Goal: Obtain resource: Download file/media

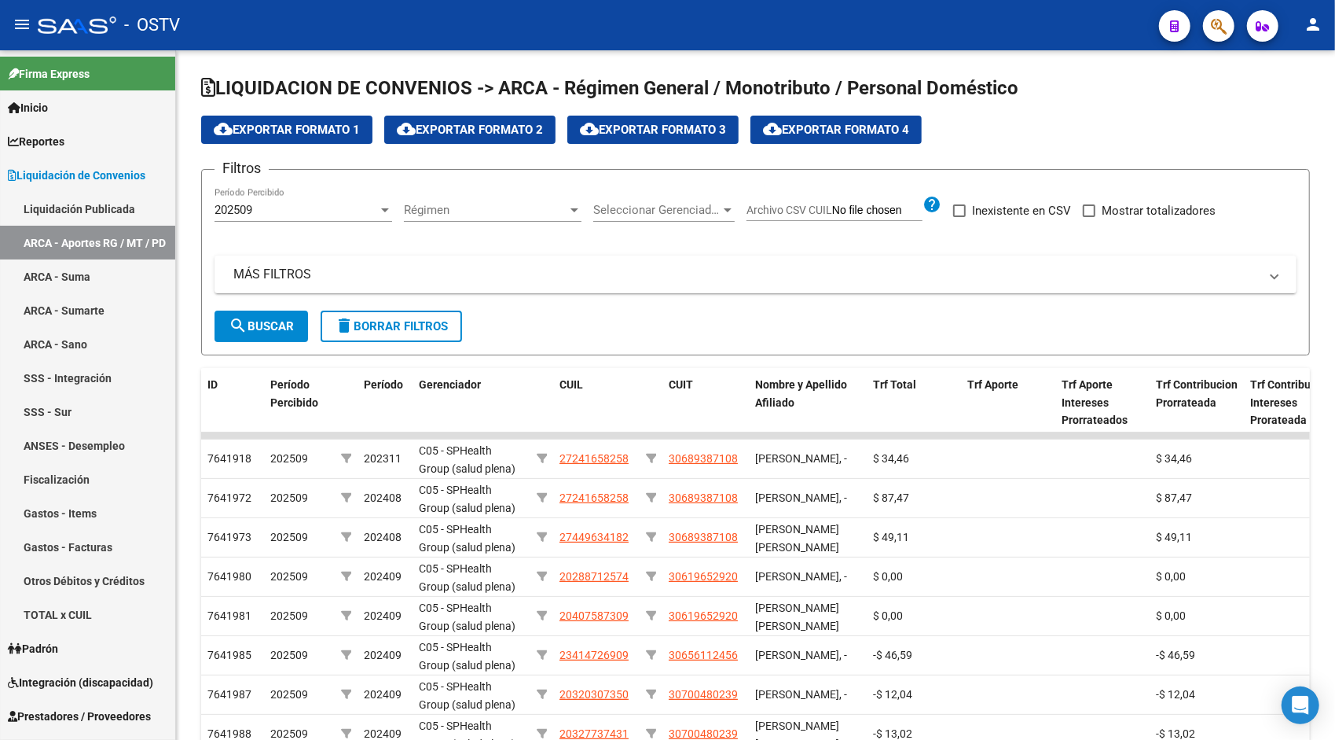
click at [1313, 20] on mat-icon "person" at bounding box center [1313, 24] width 19 height 19
click at [1294, 106] on button "exit_to_app Salir" at bounding box center [1281, 104] width 96 height 38
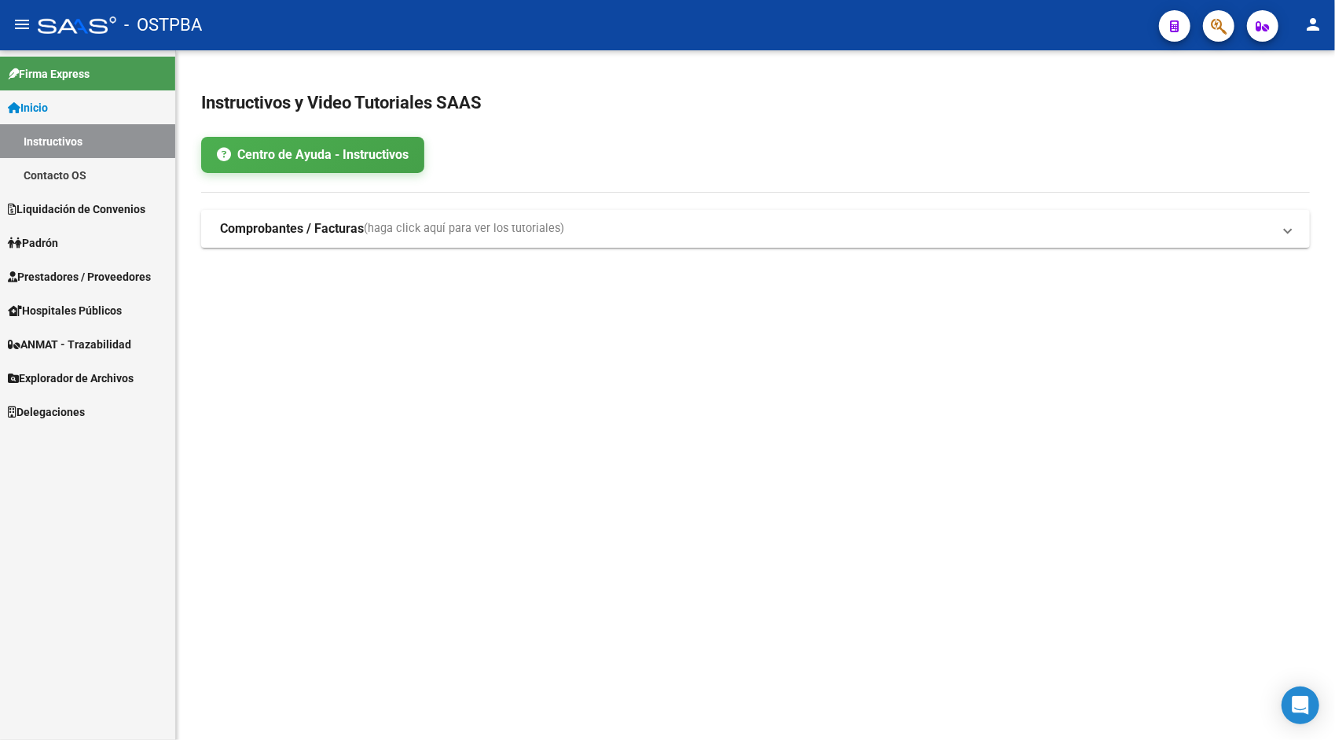
click at [102, 380] on span "Explorador de Archivos" at bounding box center [71, 377] width 126 height 17
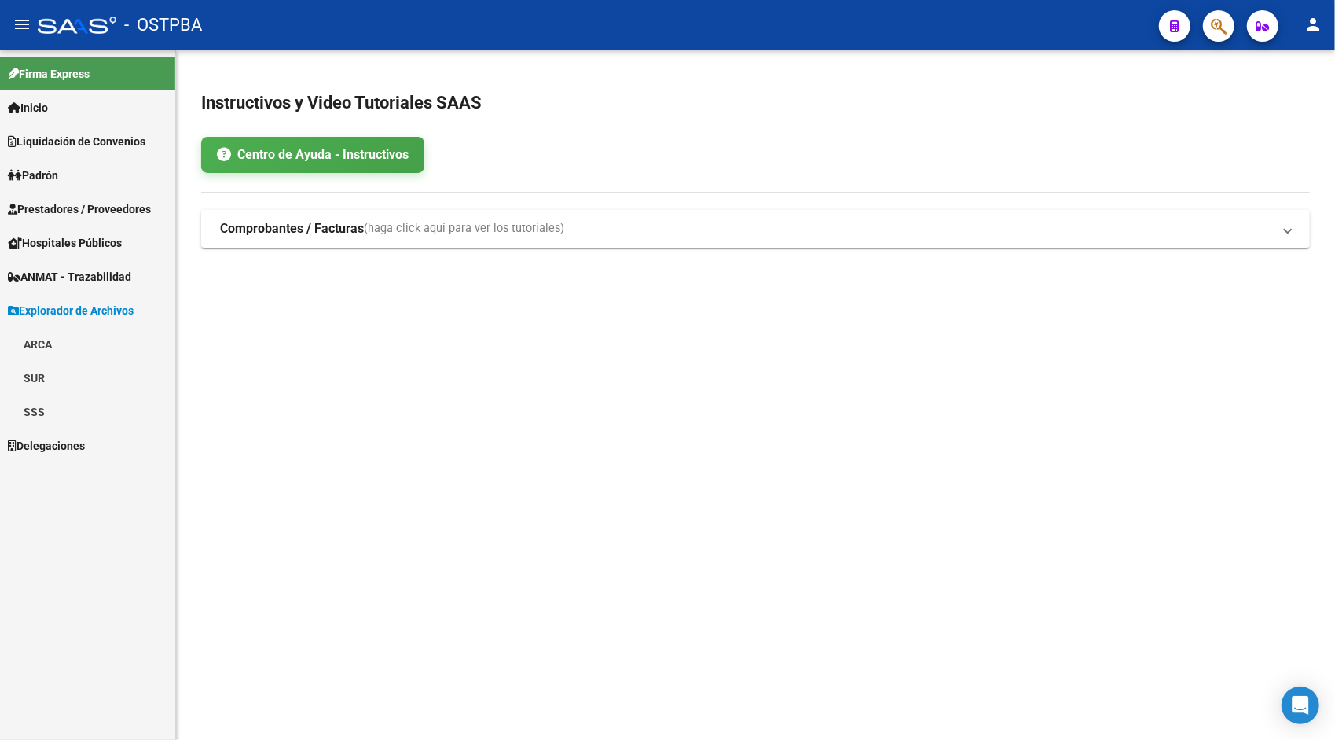
click at [48, 347] on link "ARCA" at bounding box center [87, 344] width 175 height 34
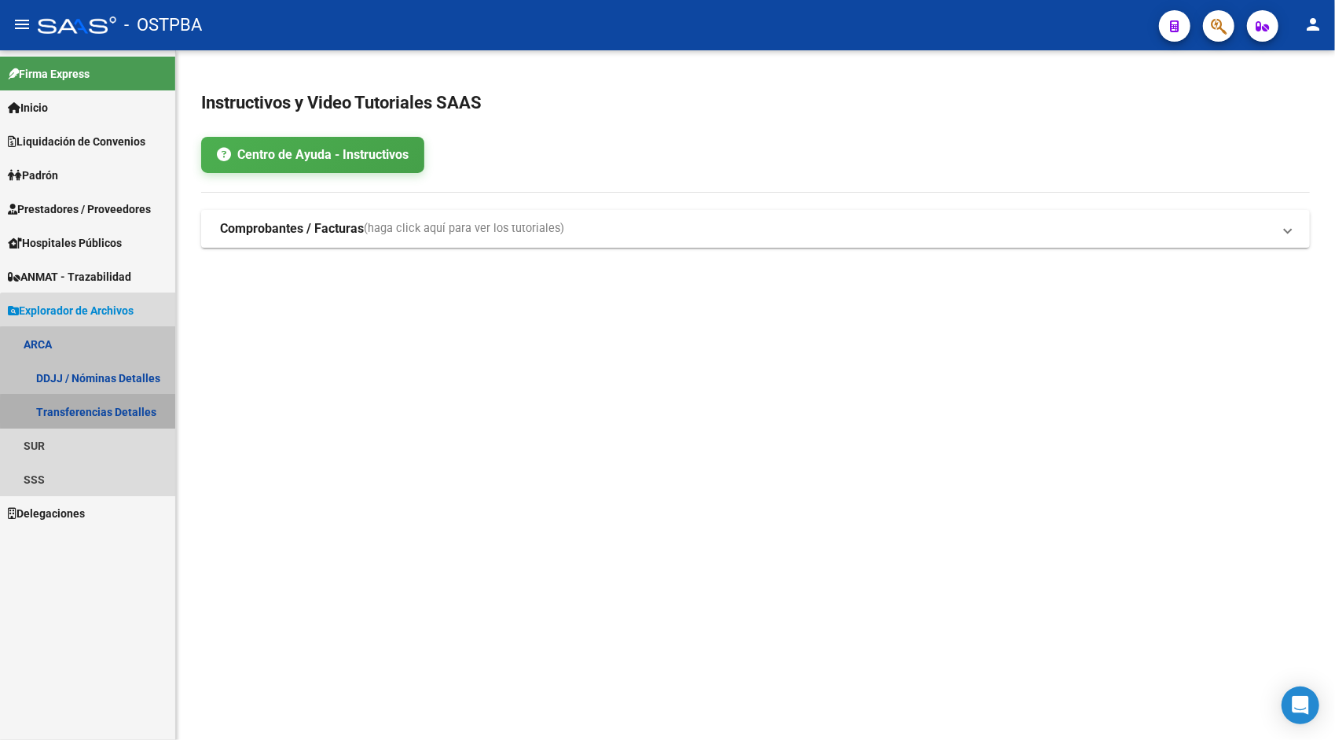
click at [100, 412] on link "Transferencias Detalles" at bounding box center [87, 412] width 175 height 34
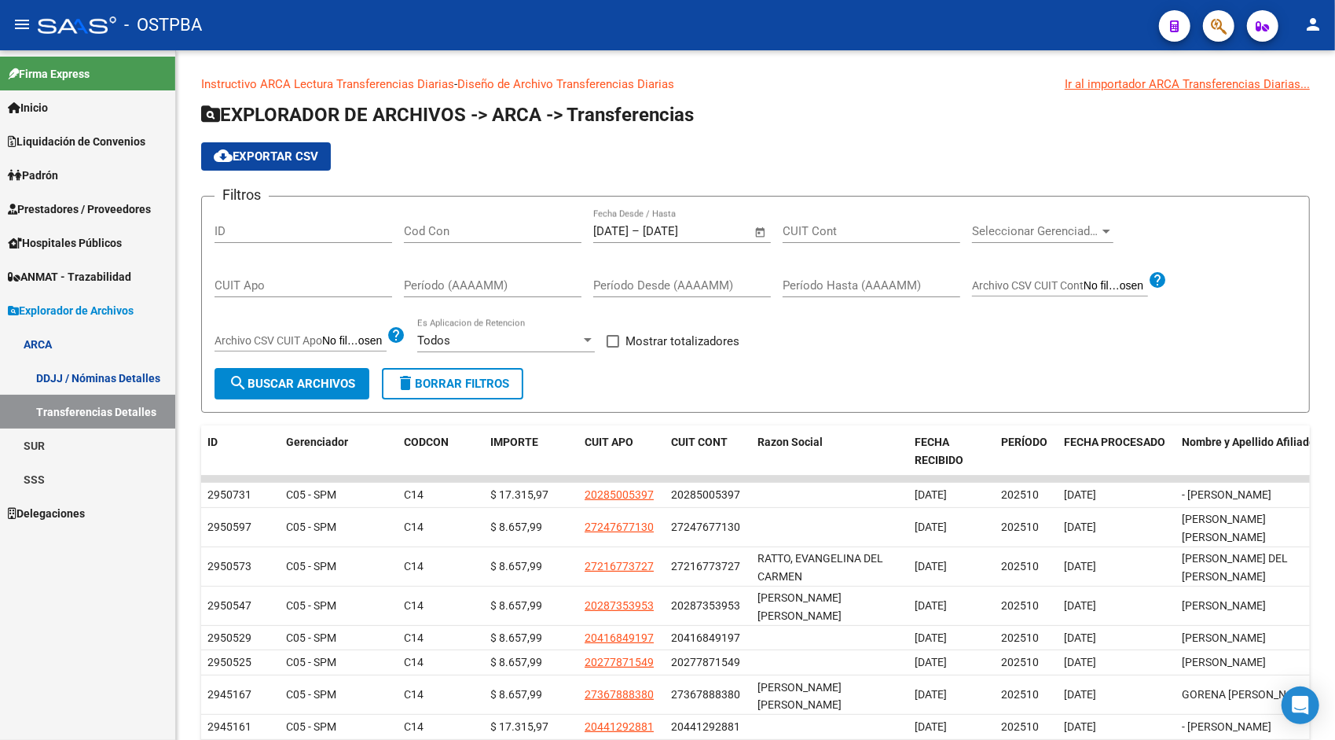
click at [1305, 24] on mat-icon "person" at bounding box center [1313, 24] width 19 height 19
click at [1284, 115] on button "exit_to_app Salir" at bounding box center [1281, 104] width 96 height 38
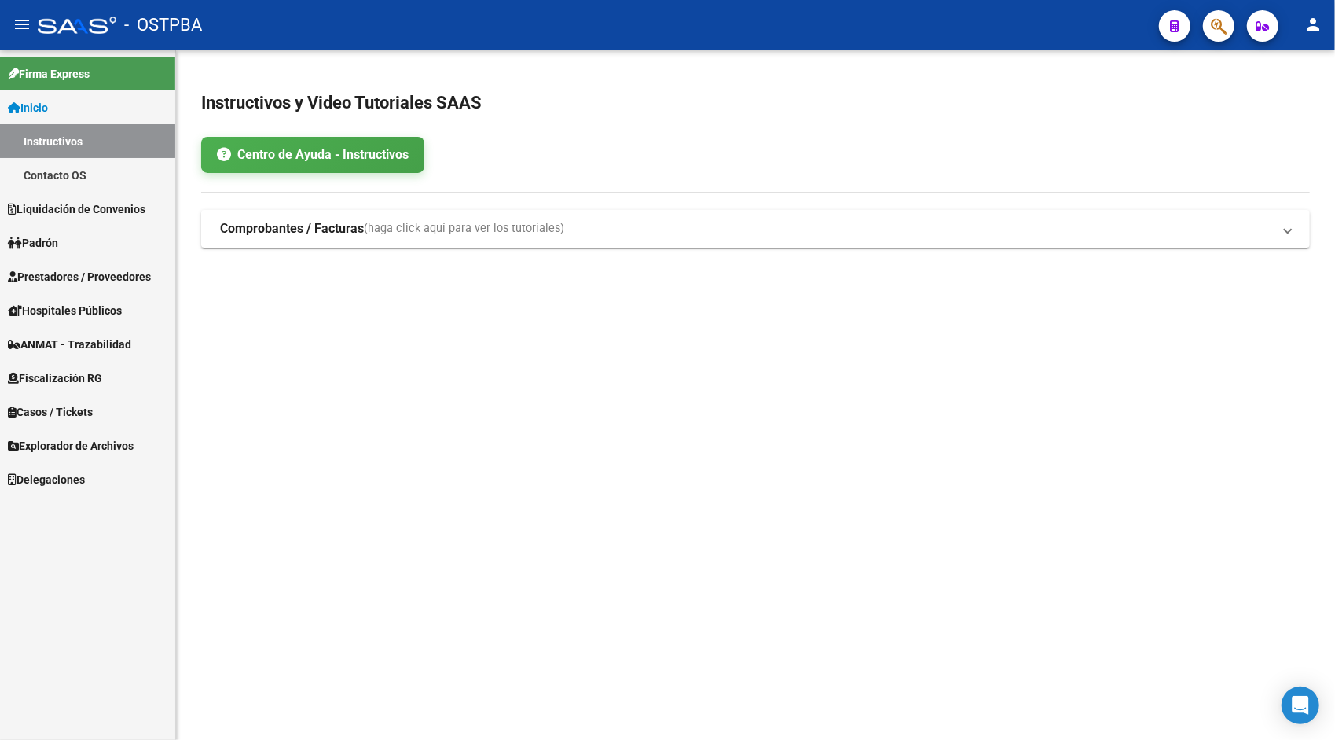
click at [82, 443] on span "Explorador de Archivos" at bounding box center [71, 445] width 126 height 17
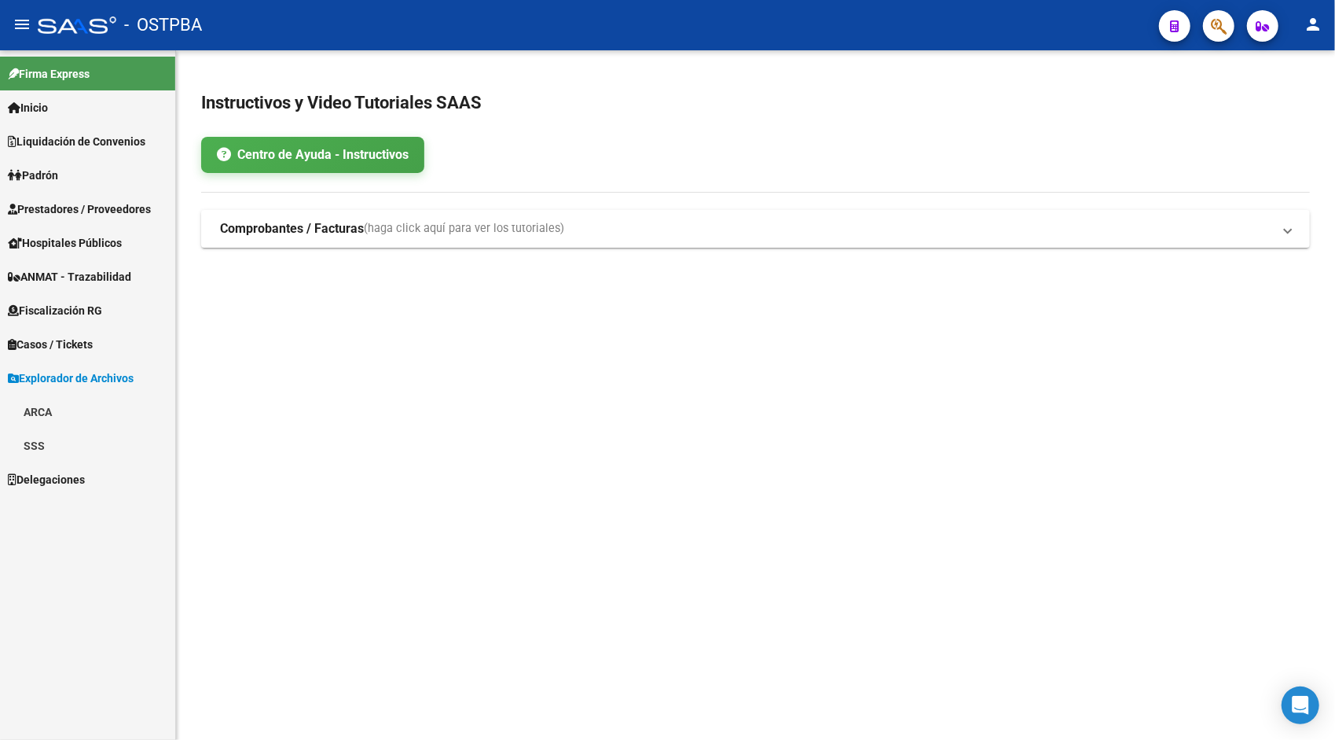
click at [46, 406] on link "ARCA" at bounding box center [87, 412] width 175 height 34
click at [95, 471] on link "Transferencias Detalles" at bounding box center [87, 479] width 175 height 34
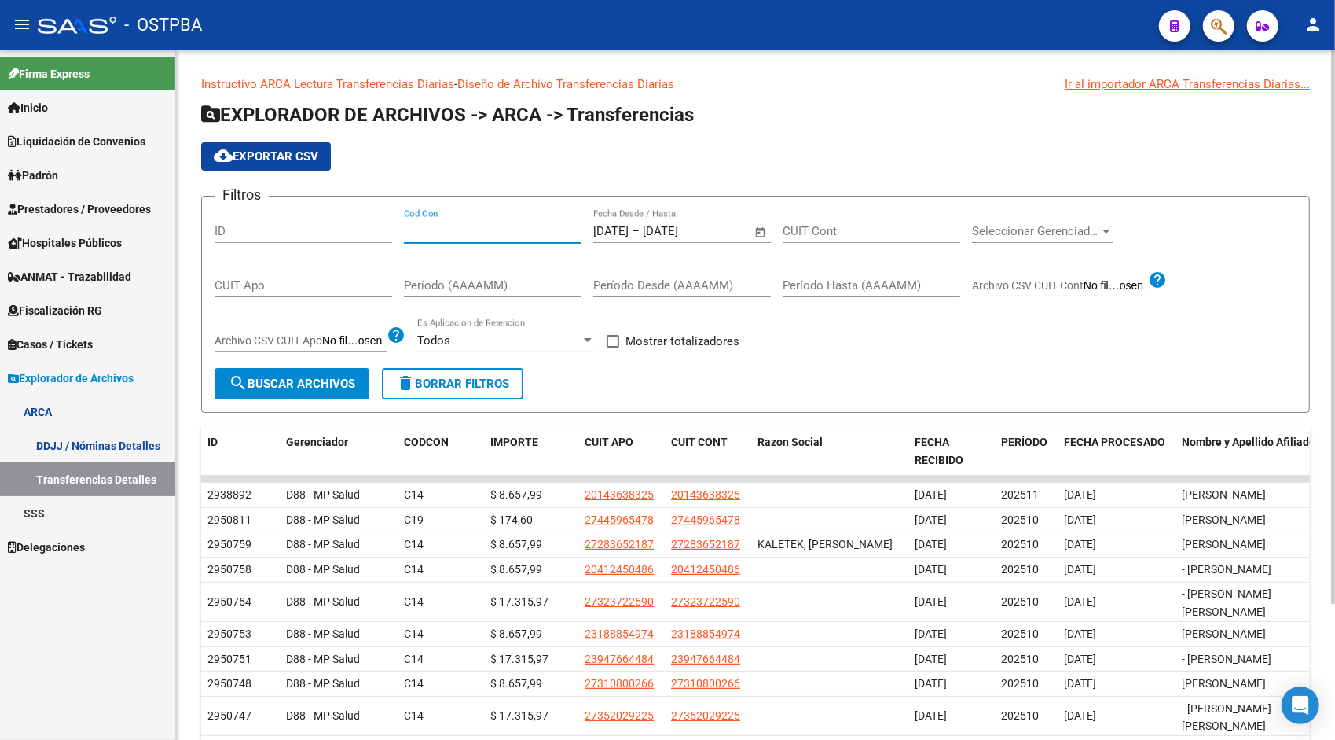
click at [468, 231] on input "Cod Con" at bounding box center [493, 231] width 178 height 14
type input "SEO"
click at [299, 154] on span "cloud_download Exportar CSV" at bounding box center [266, 156] width 105 height 14
click at [459, 233] on input "Cod Con" at bounding box center [493, 231] width 178 height 14
type input "SEO"
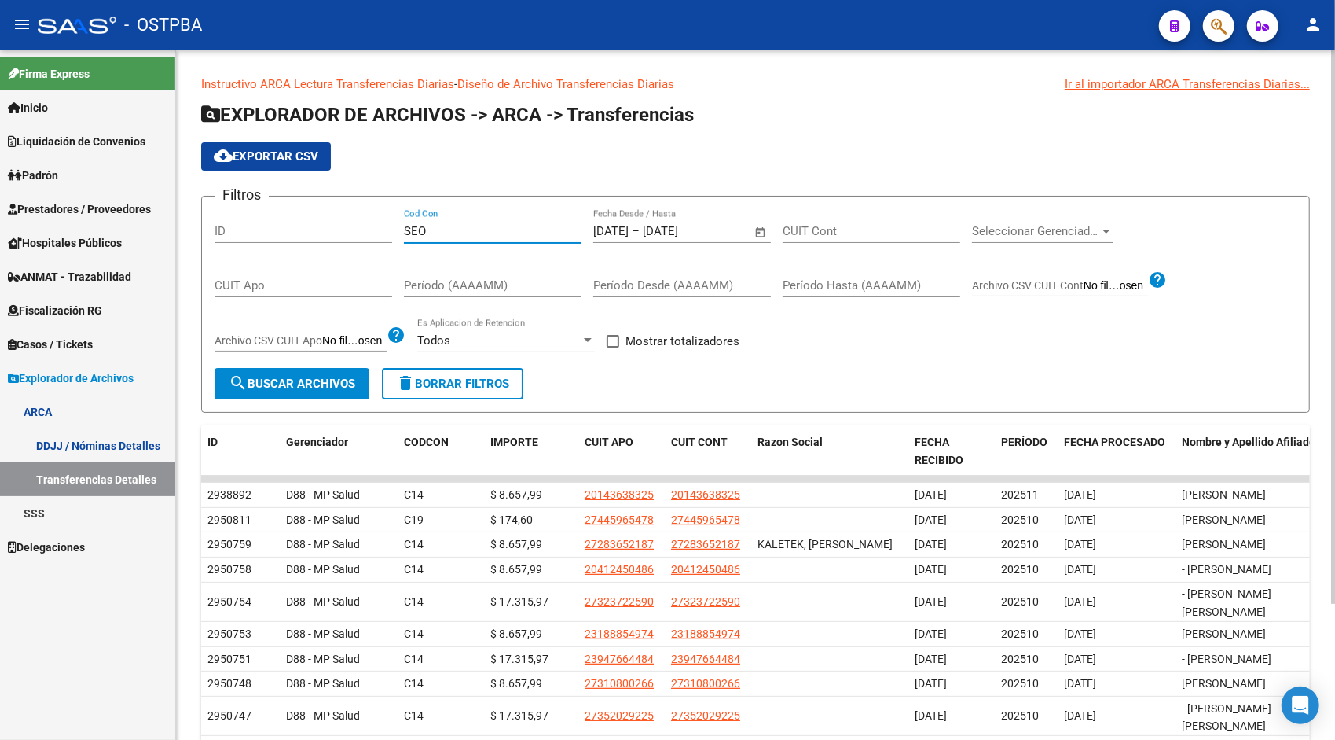
click at [761, 228] on span "Open calendar" at bounding box center [761, 232] width 38 height 38
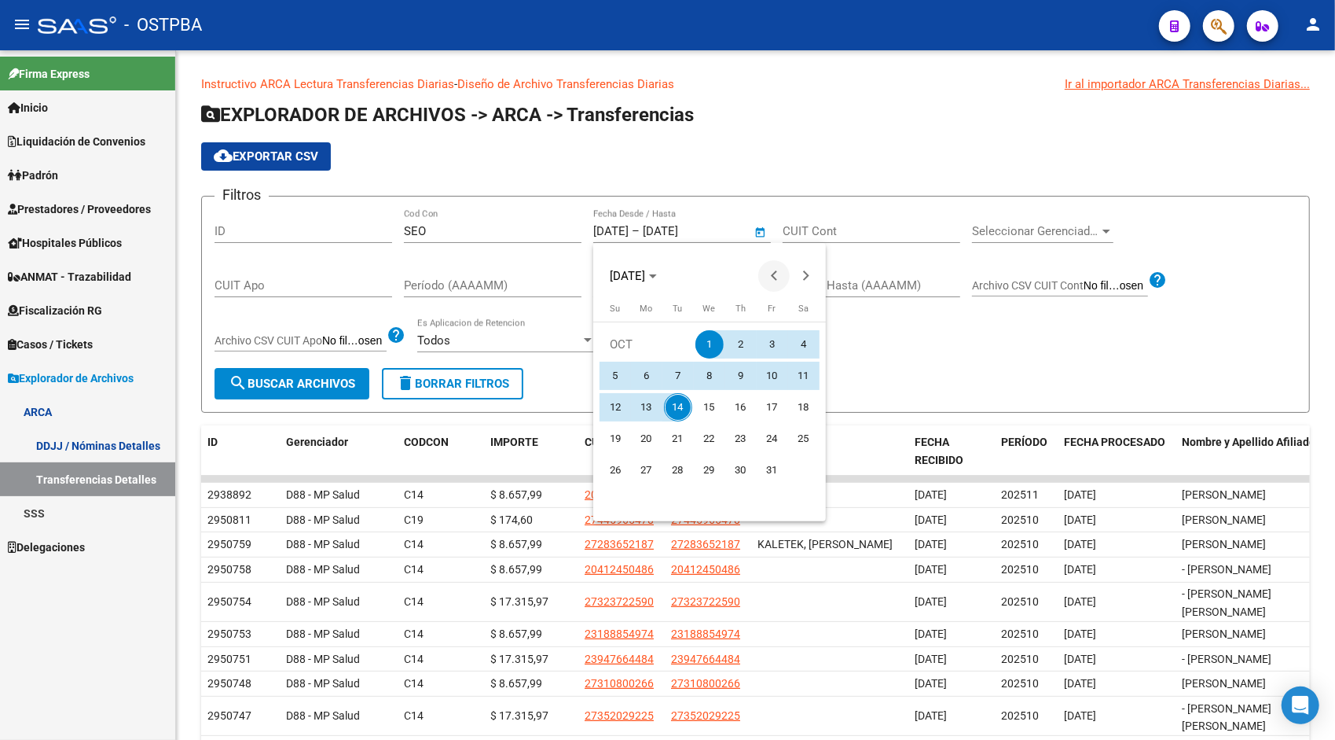
click at [777, 278] on button "Previous month" at bounding box center [773, 275] width 31 height 31
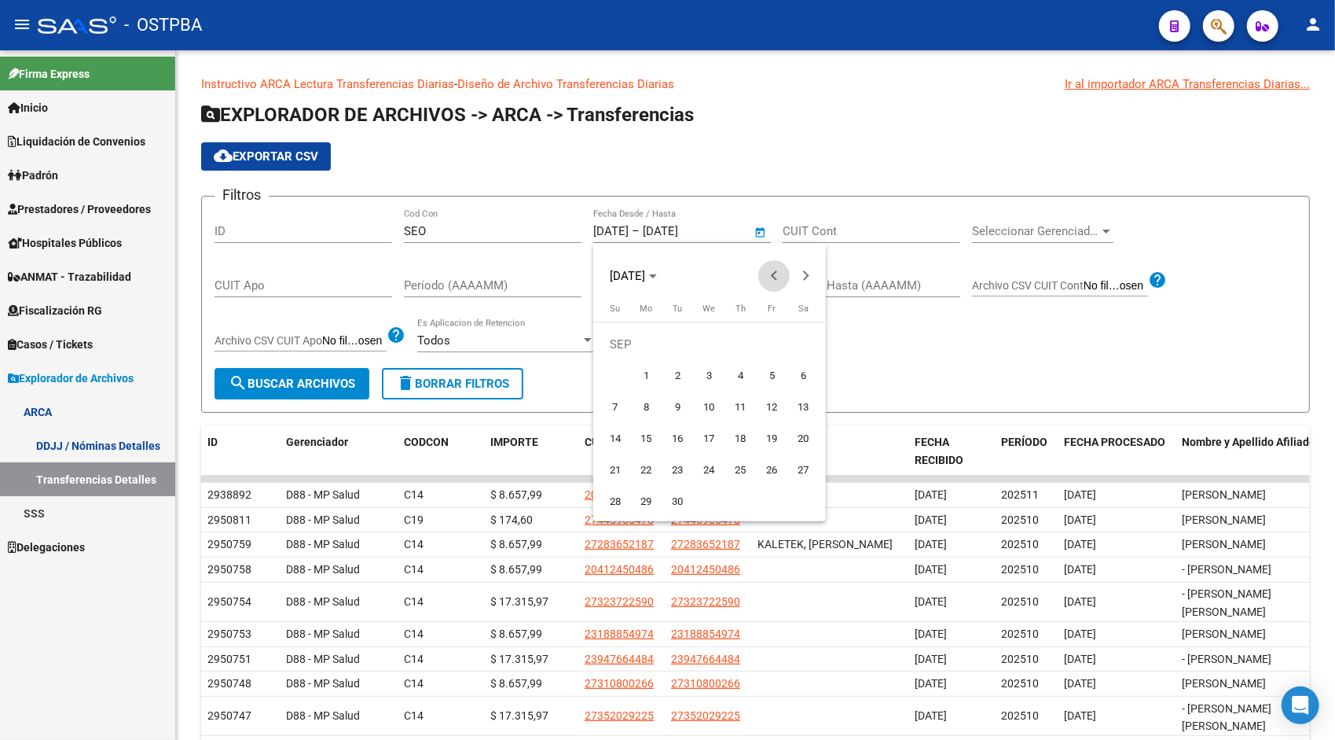
click at [777, 278] on button "Previous month" at bounding box center [773, 275] width 31 height 31
click at [766, 344] on span "1" at bounding box center [772, 344] width 28 height 28
type input "01/08/2025"
click at [809, 276] on span "Next month" at bounding box center [805, 275] width 31 height 31
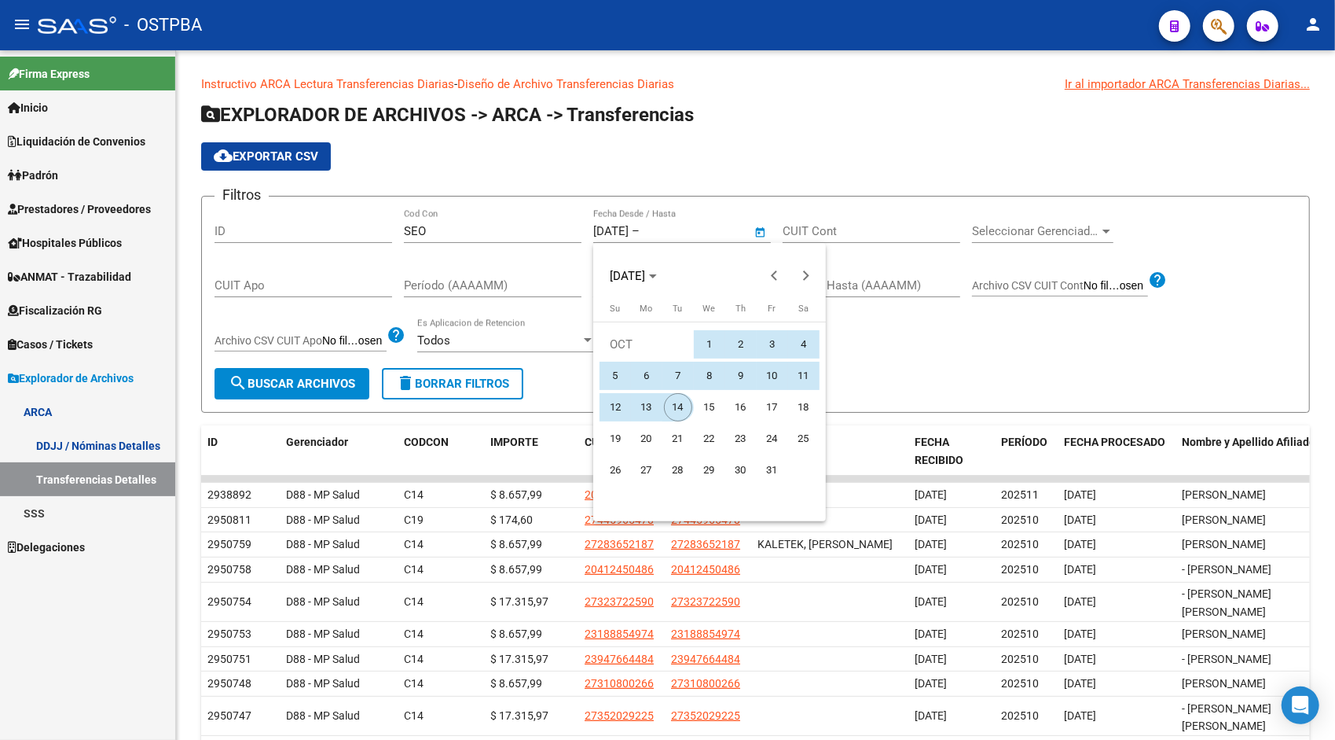
click at [676, 413] on span "14" at bounding box center [678, 407] width 28 height 28
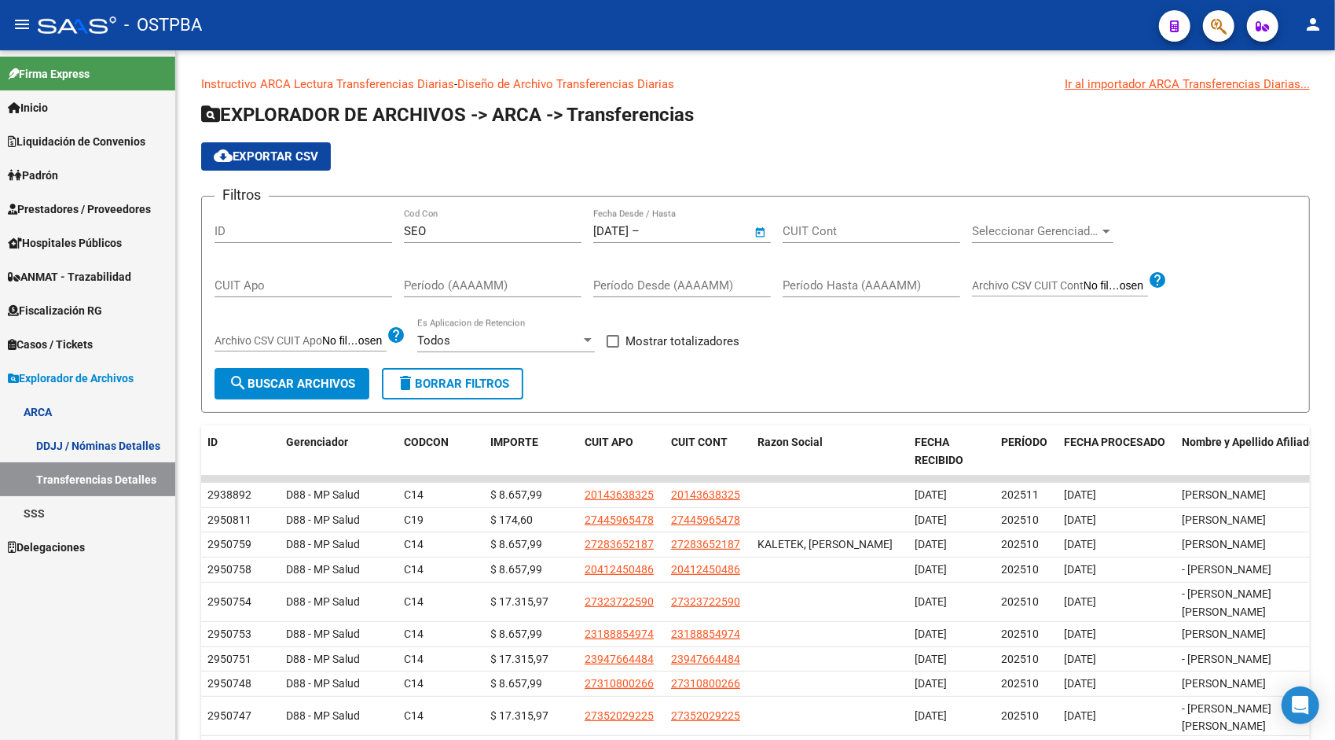
type input "14/10/2025"
click at [288, 388] on span "search Buscar Archivos" at bounding box center [292, 383] width 127 height 14
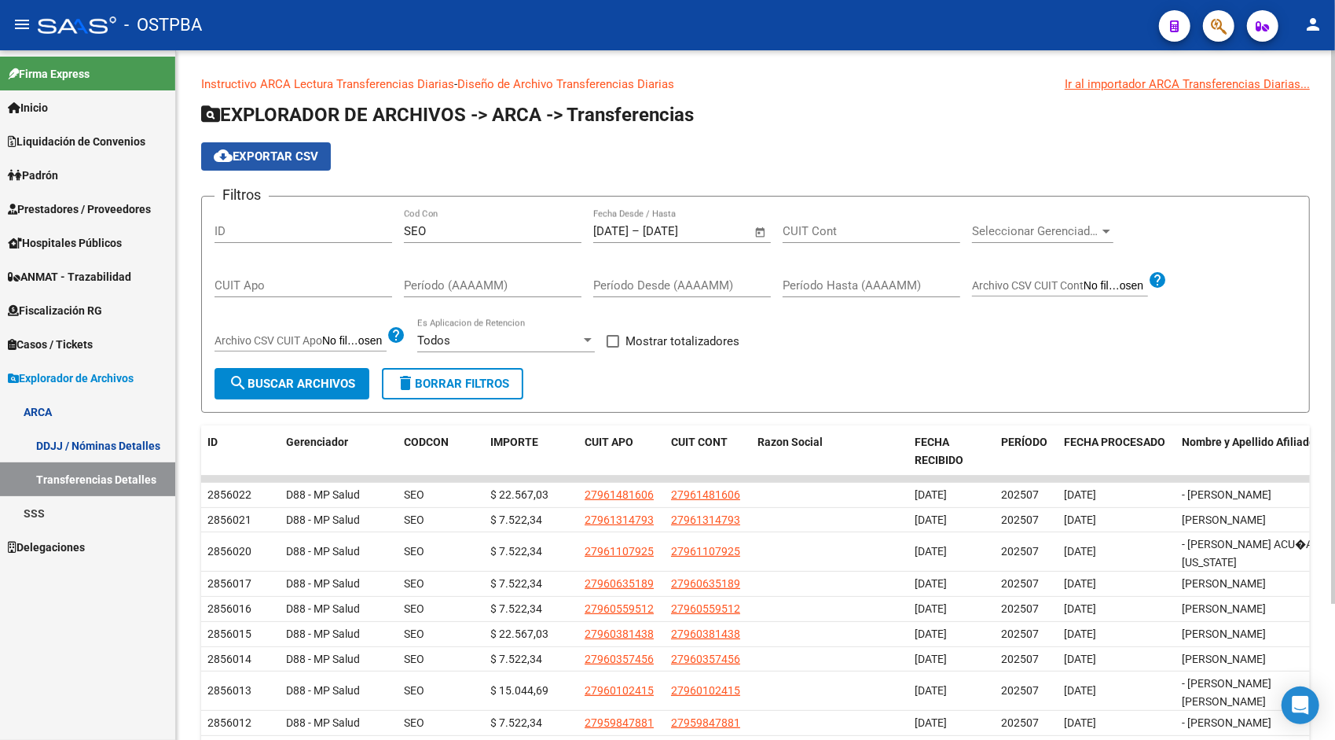
click at [274, 168] on button "cloud_download Exportar CSV" at bounding box center [266, 156] width 130 height 28
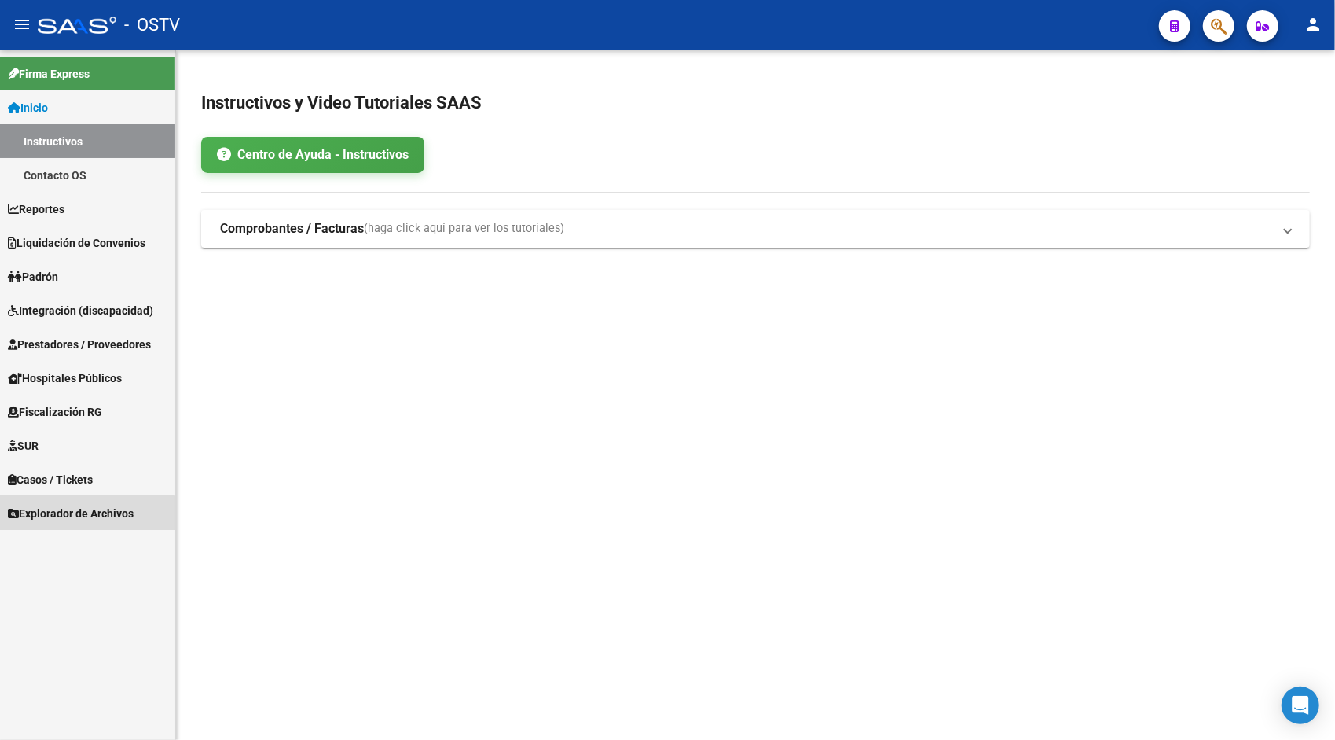
click at [83, 520] on span "Explorador de Archivos" at bounding box center [71, 513] width 126 height 17
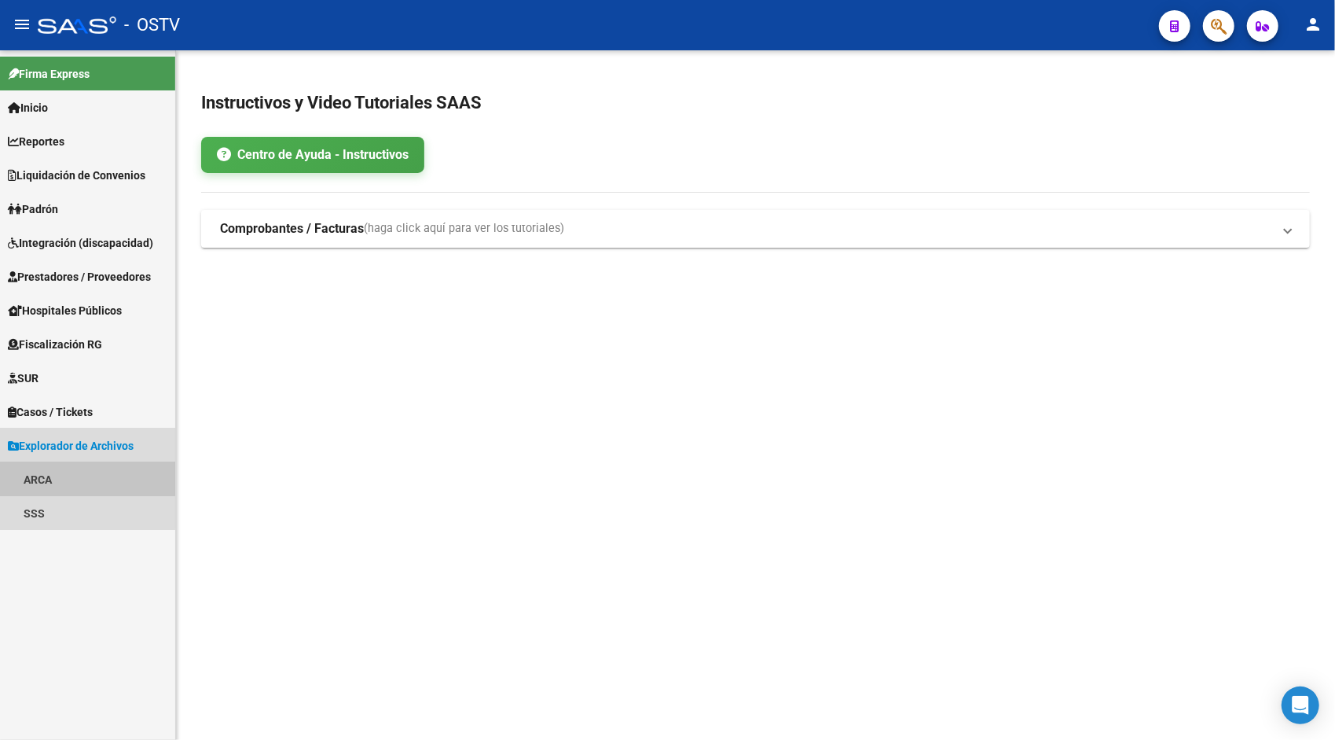
click at [46, 472] on link "ARCA" at bounding box center [87, 479] width 175 height 34
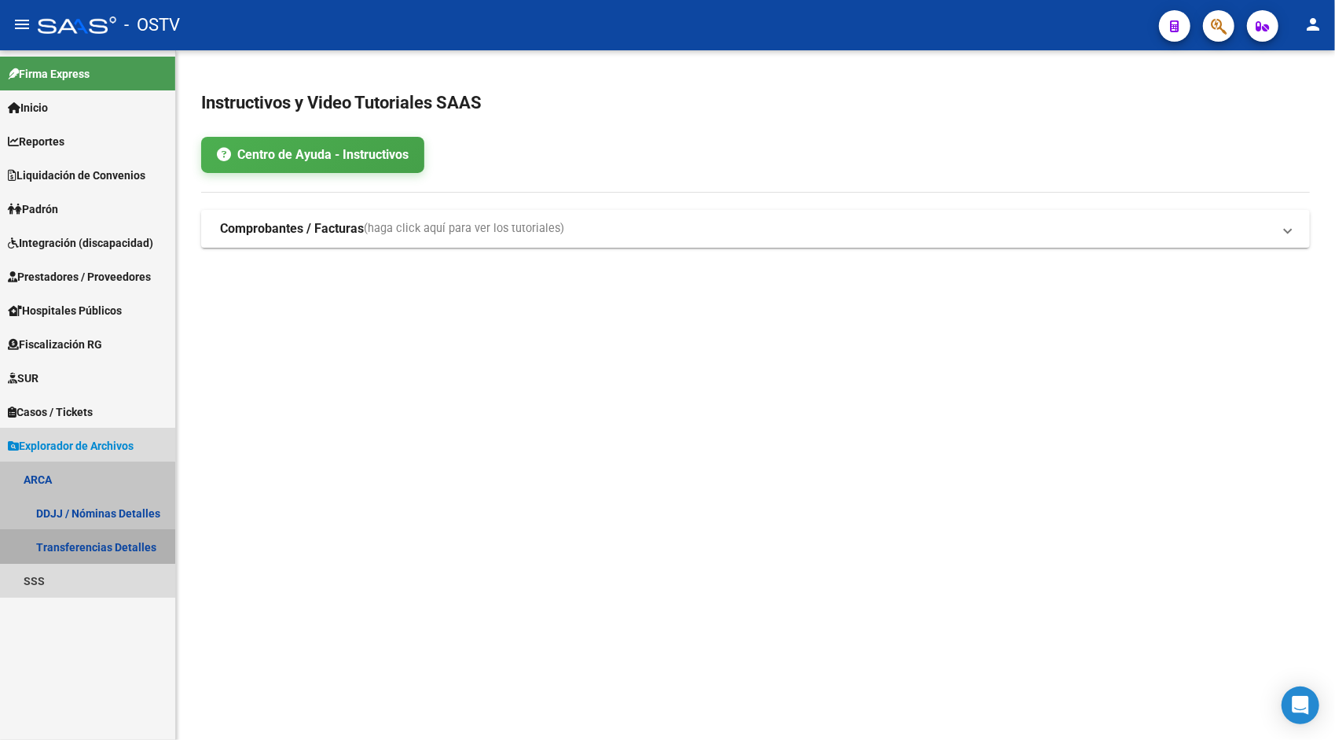
click at [68, 541] on link "Transferencias Detalles" at bounding box center [87, 547] width 175 height 34
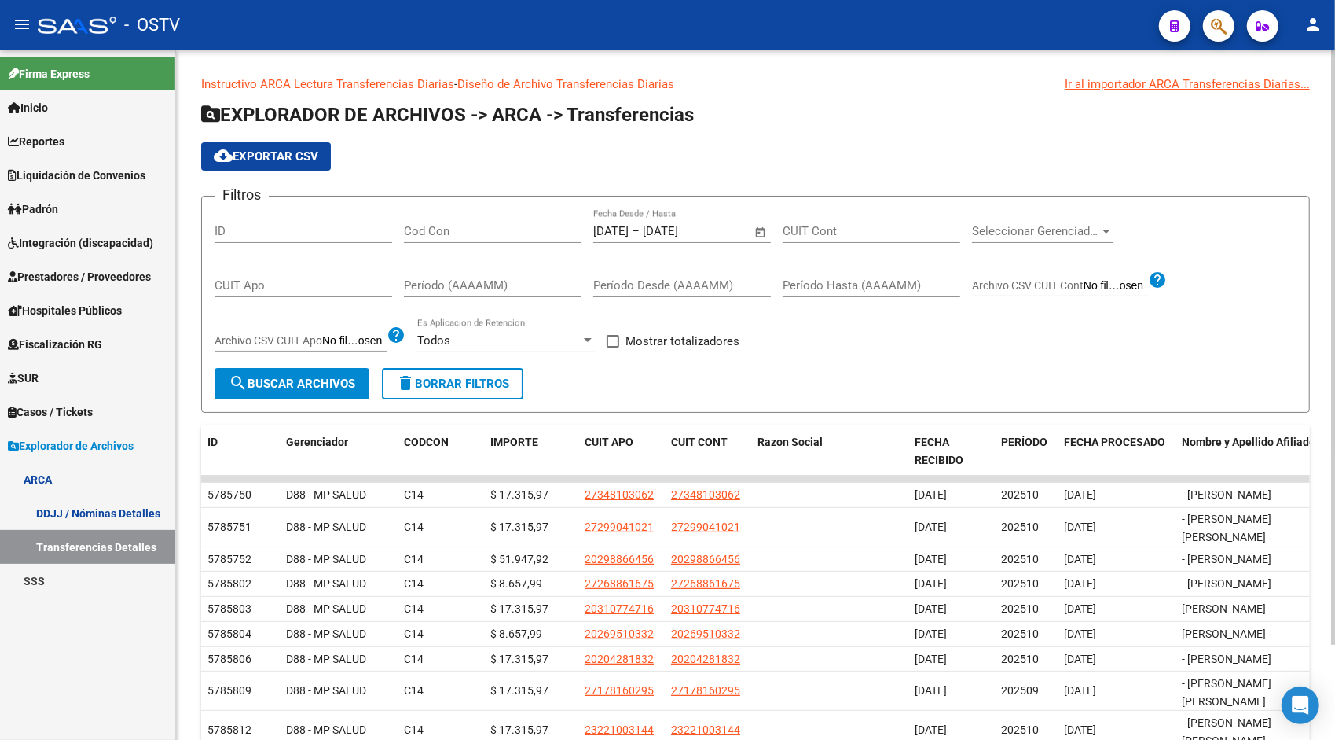
click at [281, 152] on span "cloud_download Exportar CSV" at bounding box center [266, 156] width 105 height 14
click at [442, 227] on input "Cod Con" at bounding box center [493, 231] width 178 height 14
type input "SEO"
click at [754, 232] on span "Open calendar" at bounding box center [761, 232] width 38 height 38
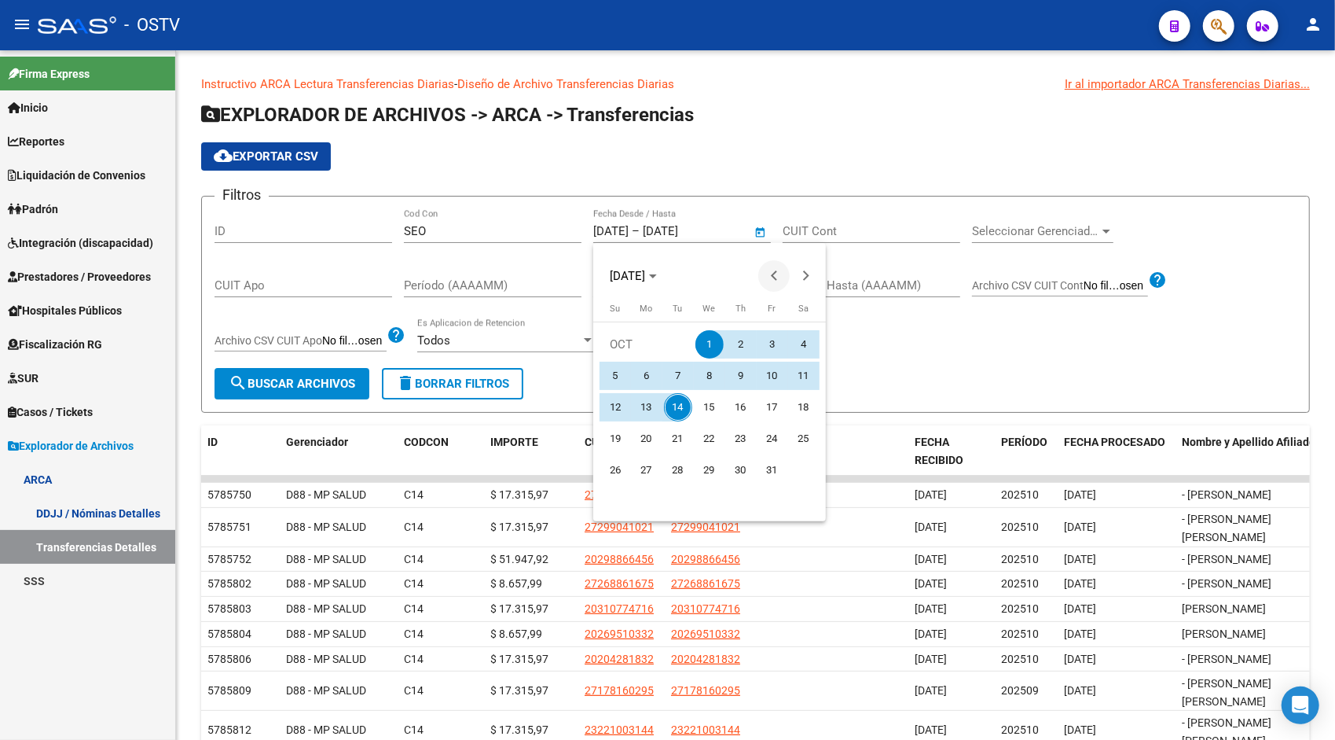
click at [779, 272] on span "Previous month" at bounding box center [773, 275] width 31 height 31
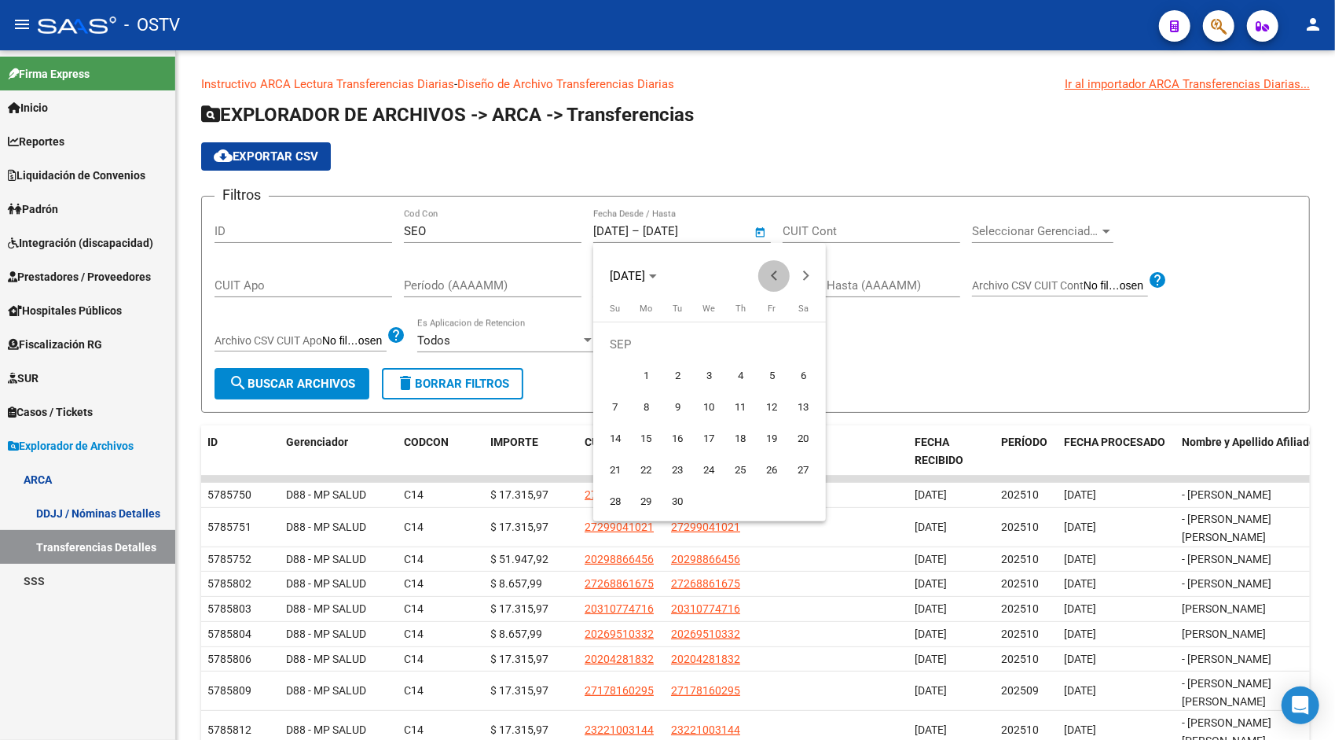
click at [779, 272] on span "Previous month" at bounding box center [773, 275] width 31 height 31
click at [769, 337] on span "1" at bounding box center [772, 344] width 28 height 28
type input "01/08/2025"
click at [810, 281] on span "Next month" at bounding box center [805, 275] width 31 height 31
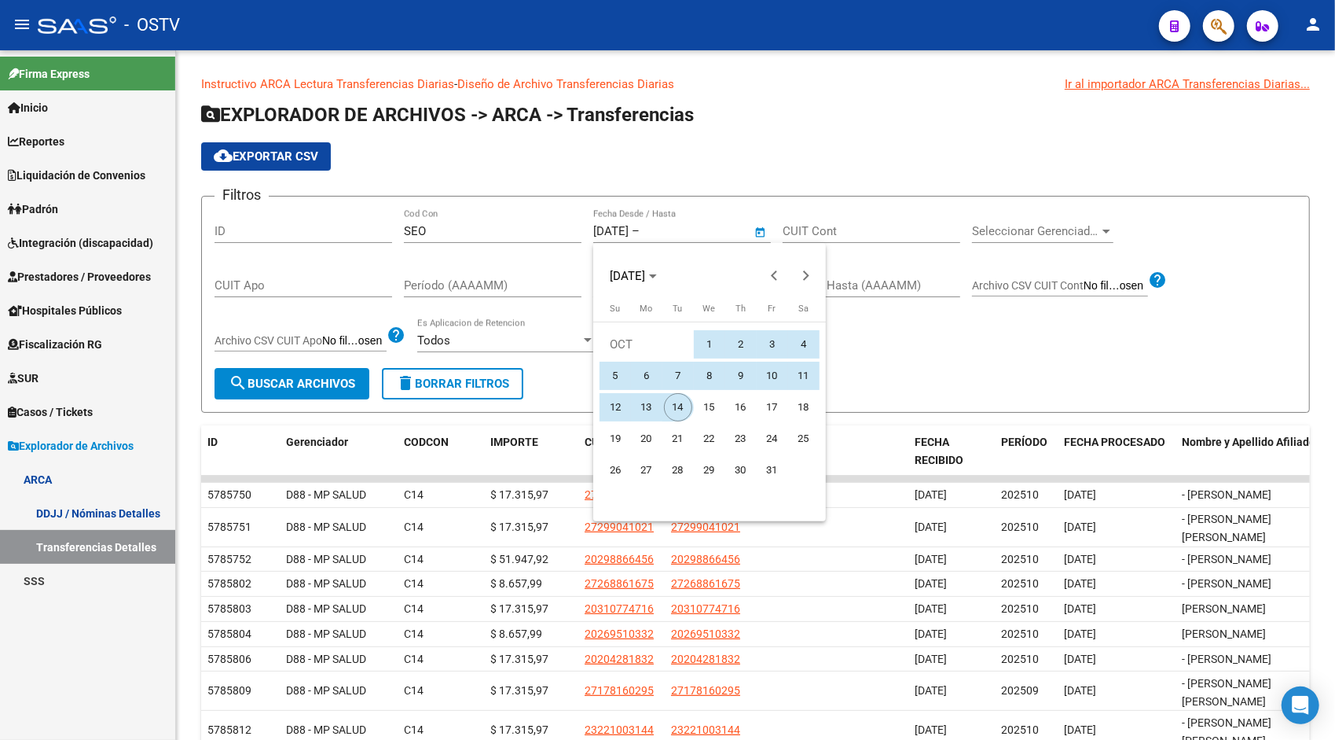
click at [675, 409] on span "14" at bounding box center [678, 407] width 28 height 28
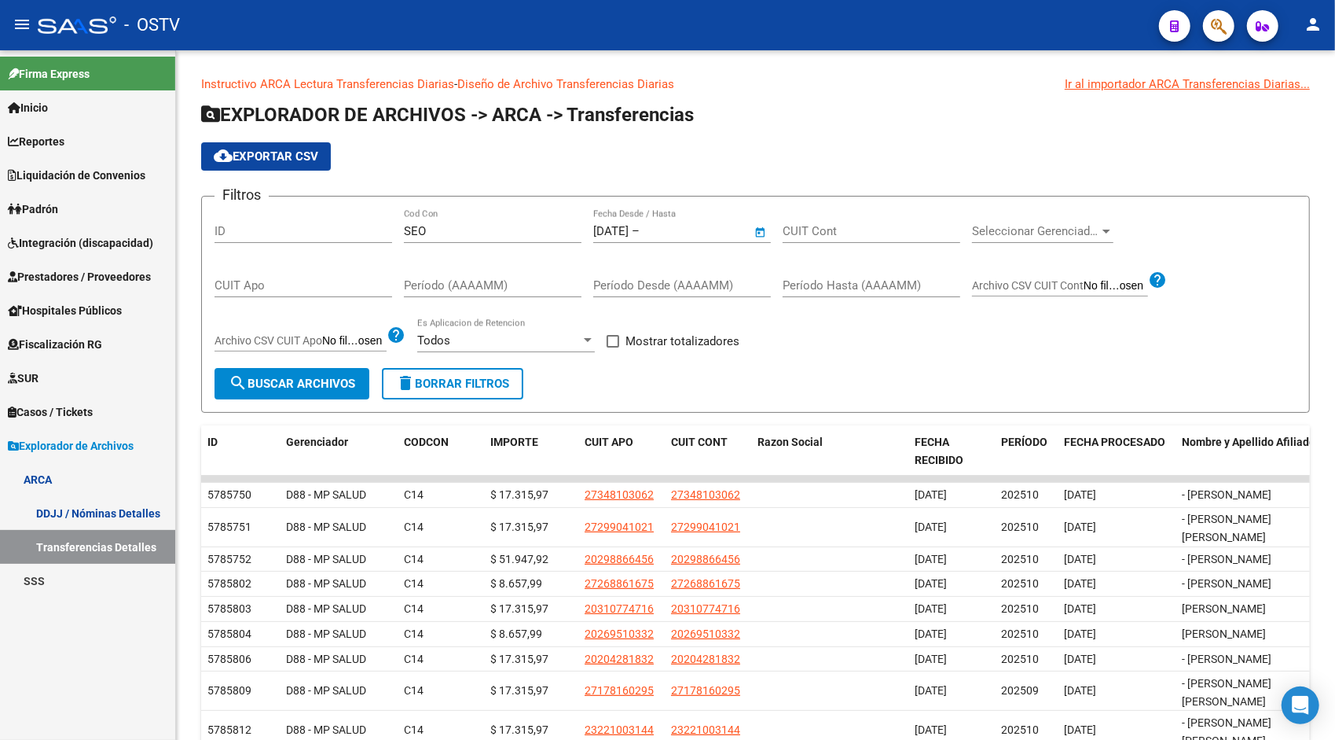
type input "14/10/2025"
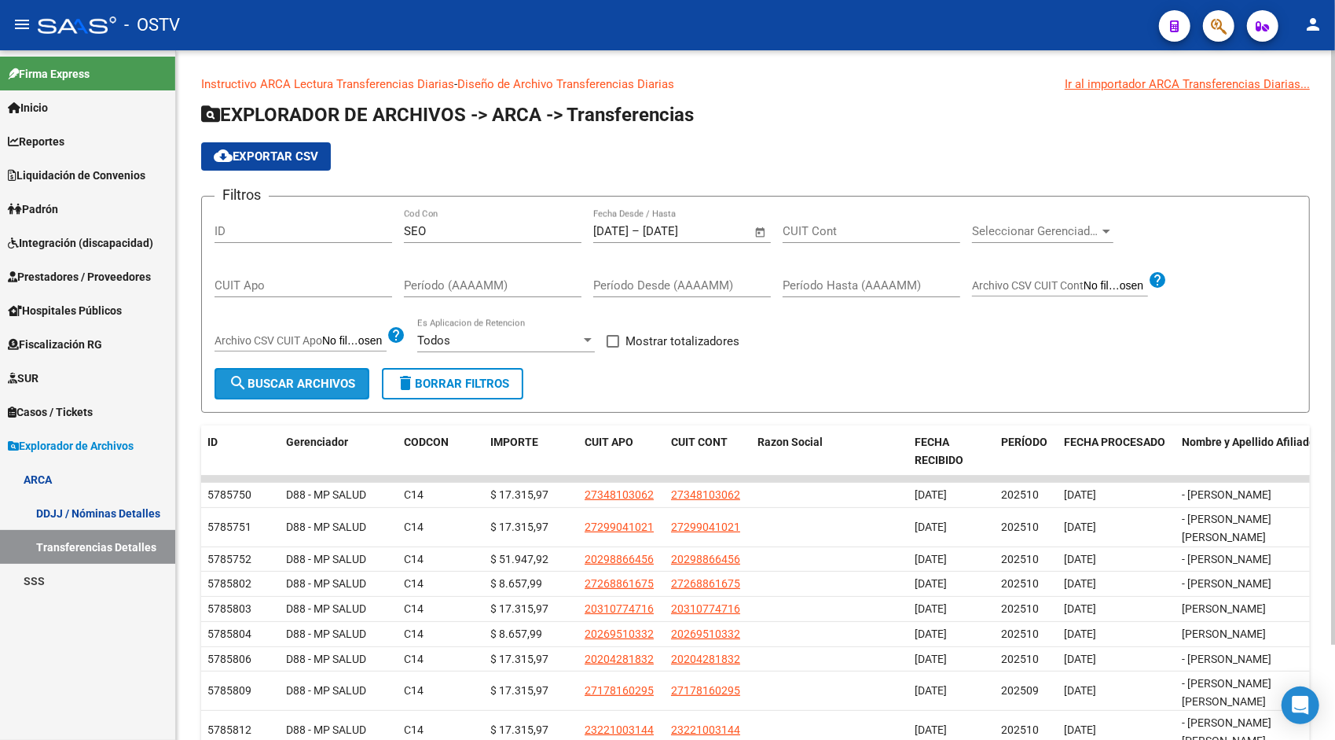
click at [296, 373] on button "search Buscar Archivos" at bounding box center [292, 383] width 155 height 31
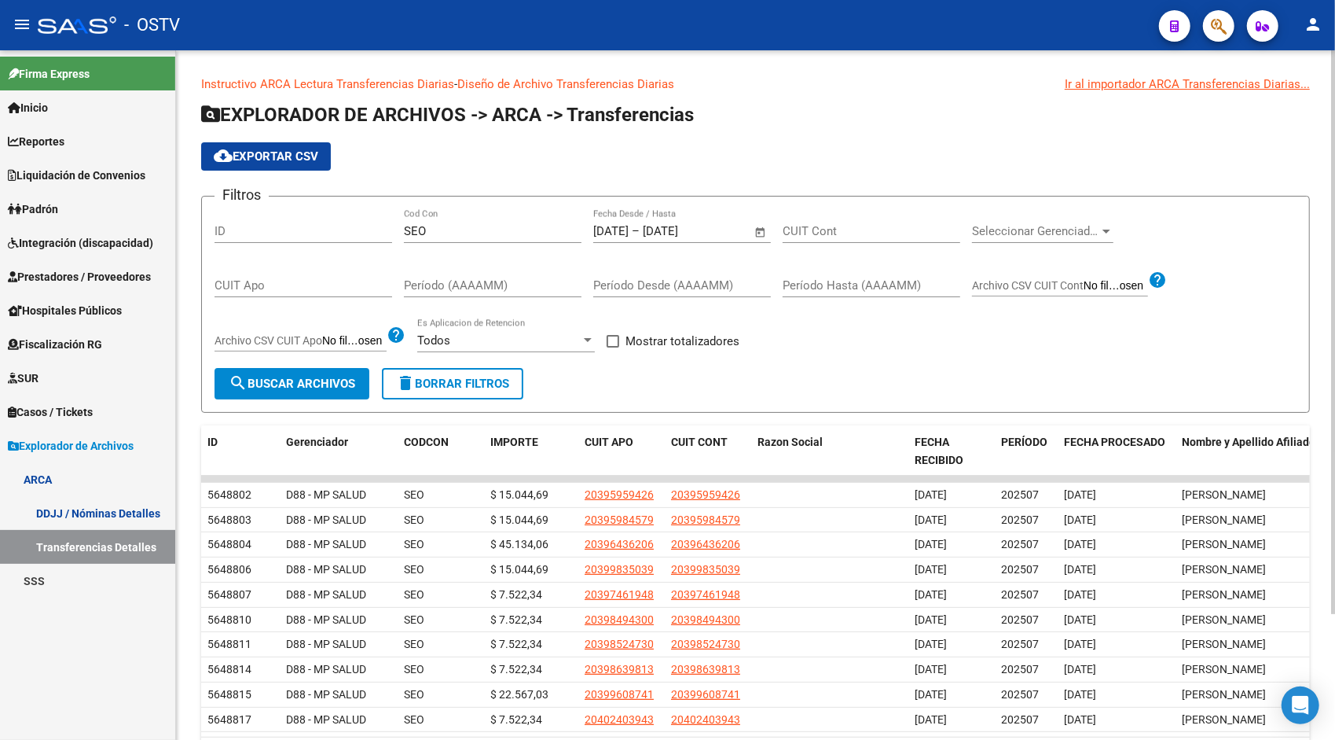
click at [296, 159] on span "cloud_download Exportar CSV" at bounding box center [266, 156] width 105 height 14
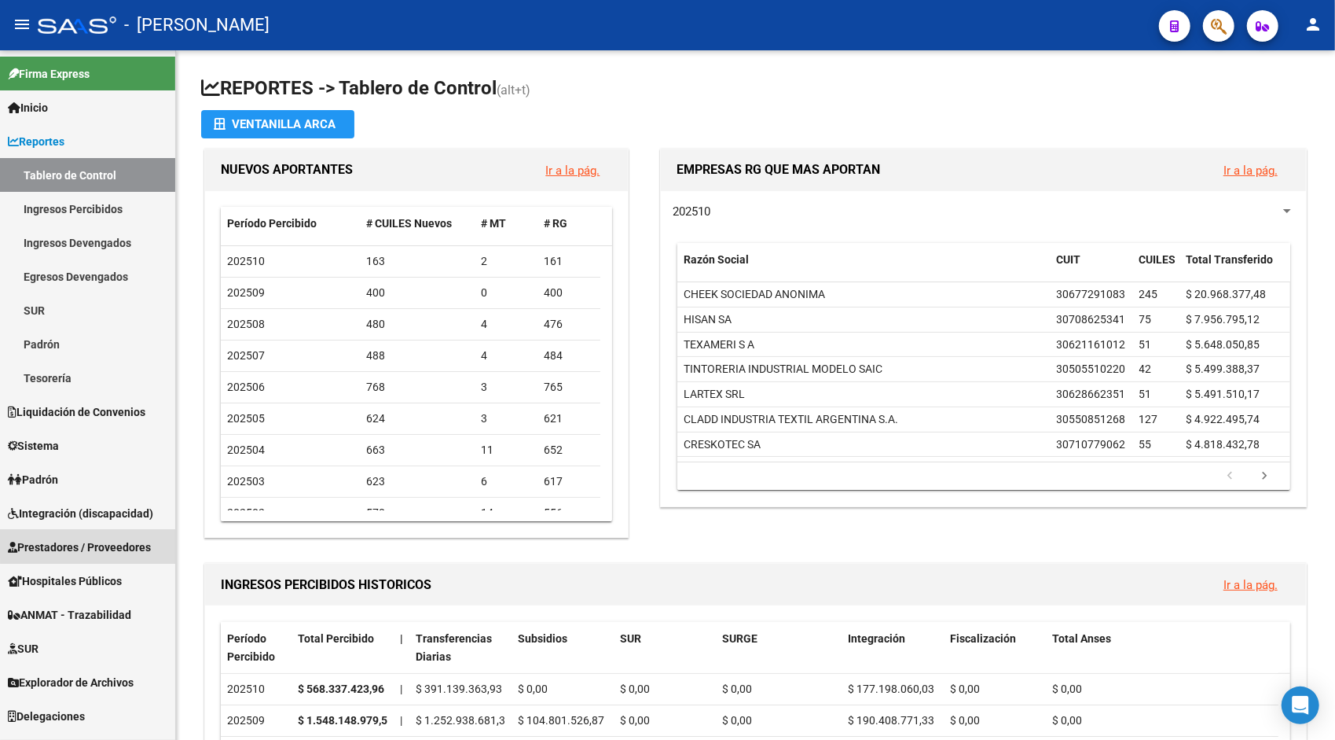
click at [172, 542] on link "Prestadores / Proveedores" at bounding box center [87, 547] width 175 height 34
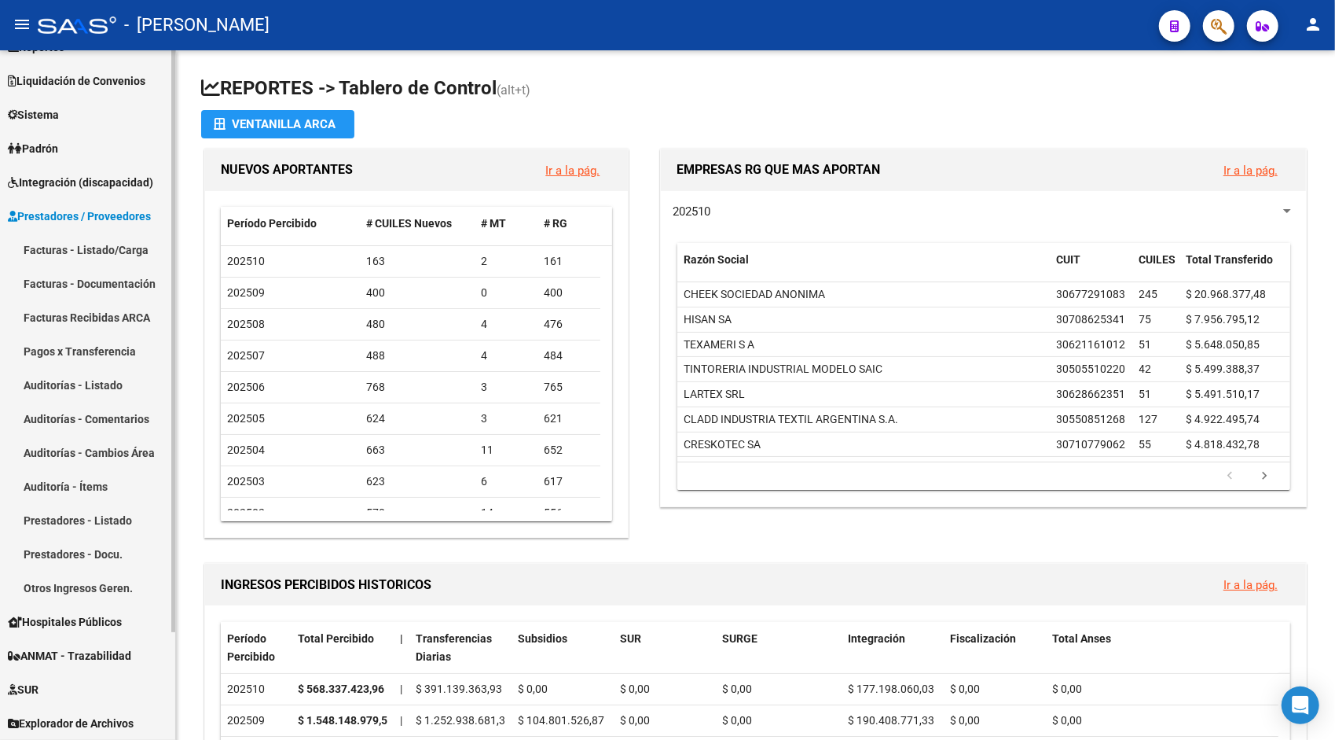
scroll to position [94, 0]
click at [174, 692] on div at bounding box center [173, 421] width 4 height 582
click at [70, 728] on span "Explorador de Archivos" at bounding box center [71, 722] width 126 height 17
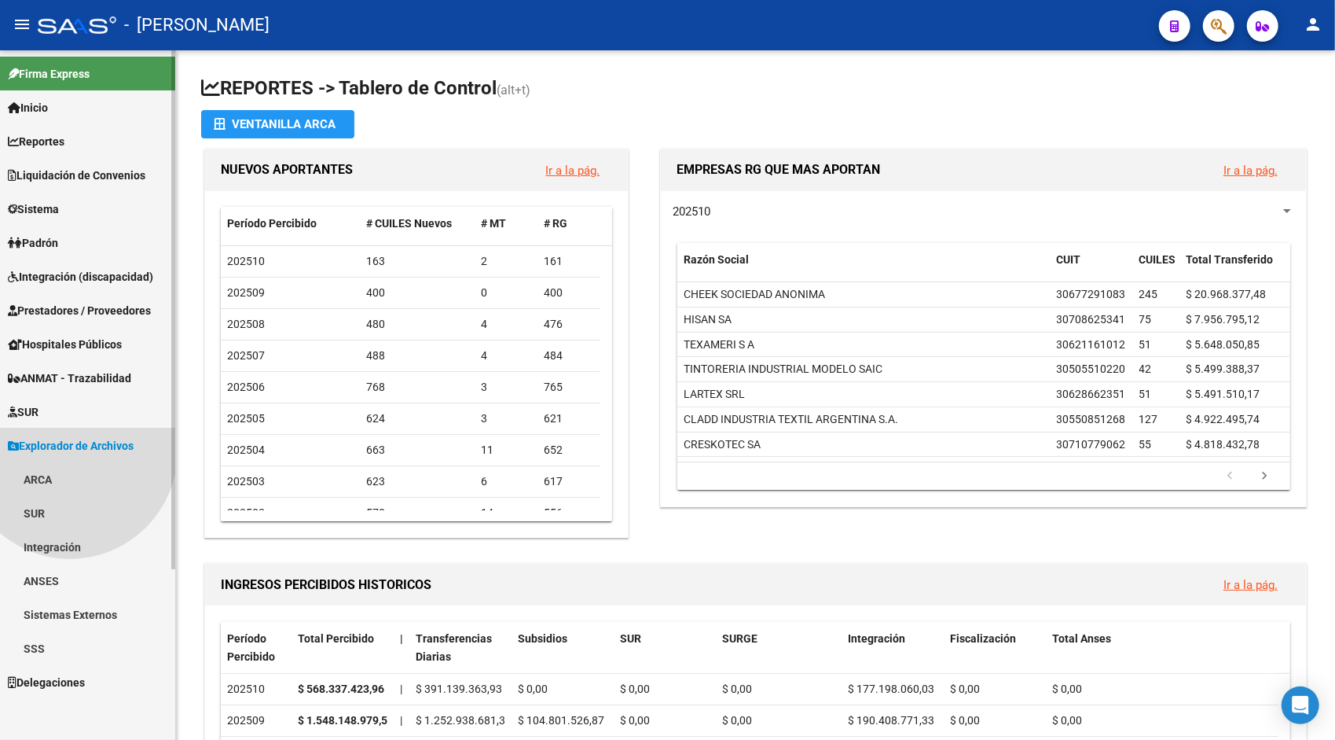
scroll to position [0, 0]
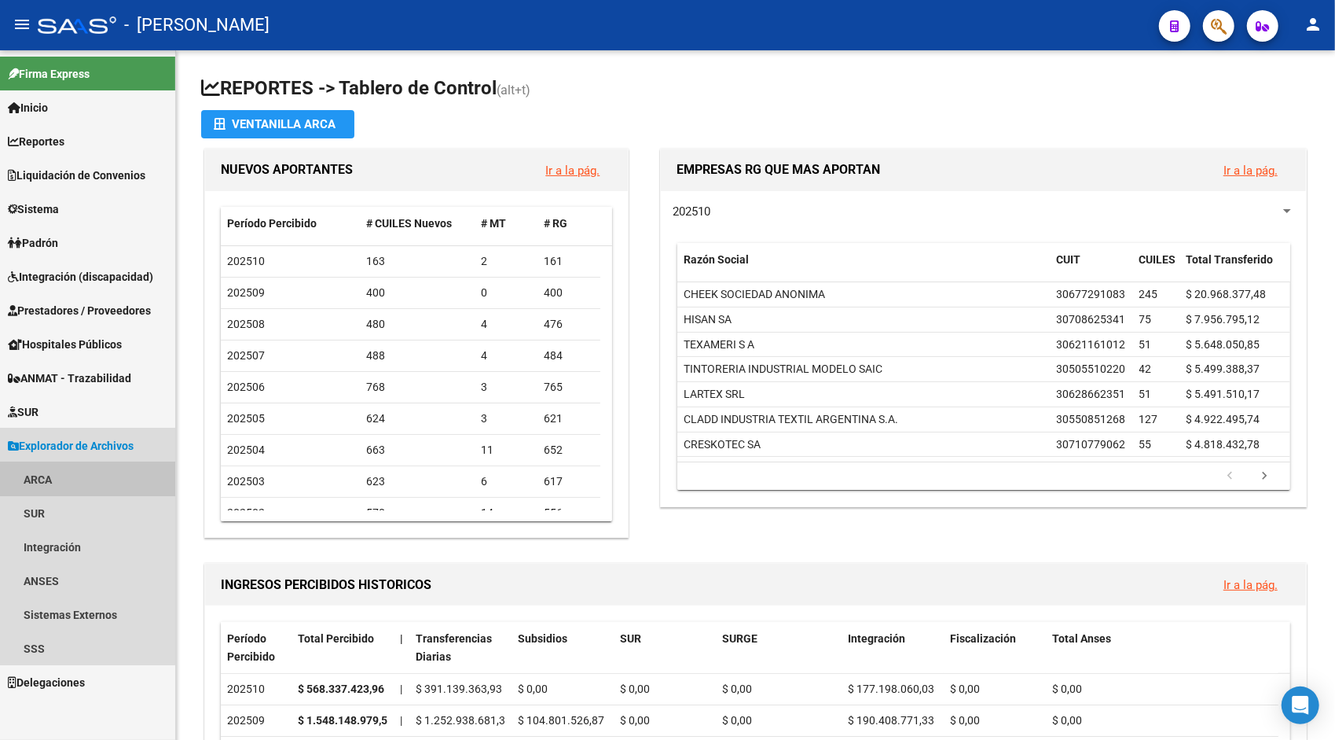
click at [50, 470] on link "ARCA" at bounding box center [87, 479] width 175 height 34
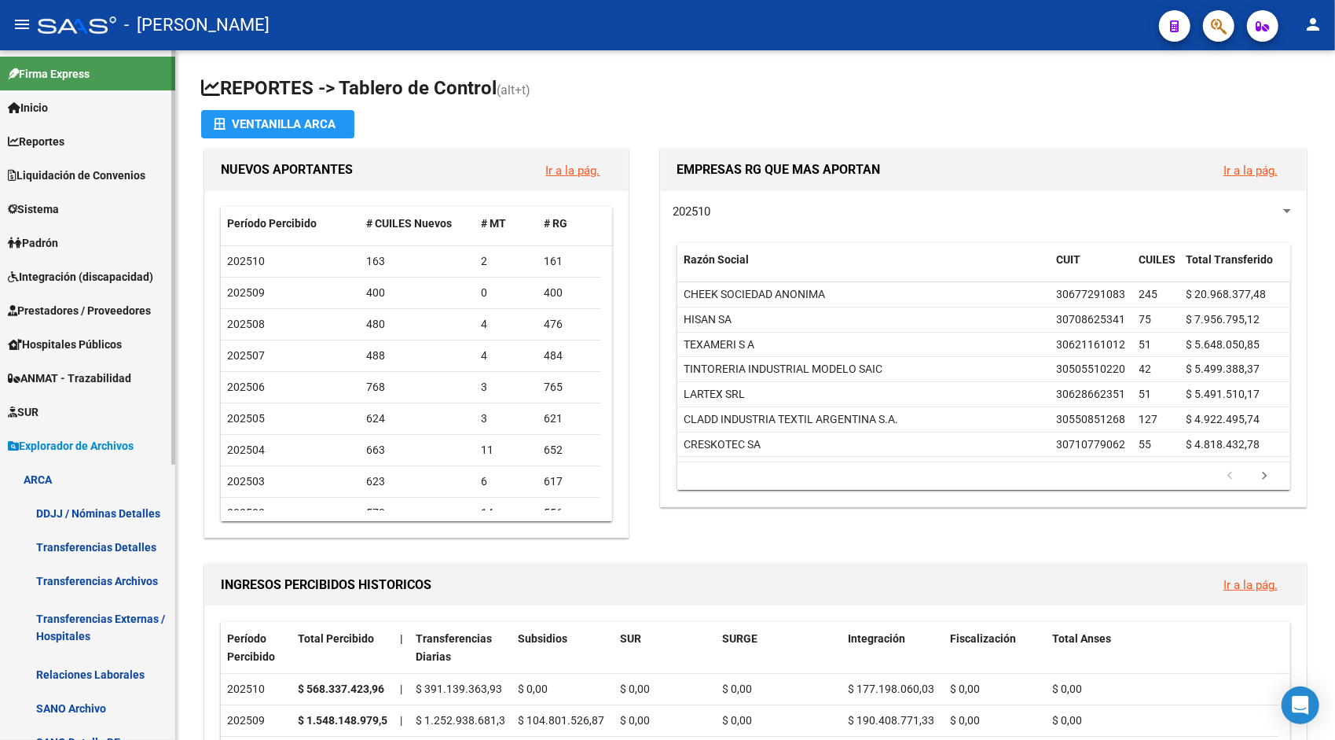
click at [106, 552] on link "Transferencias Detalles" at bounding box center [87, 547] width 175 height 34
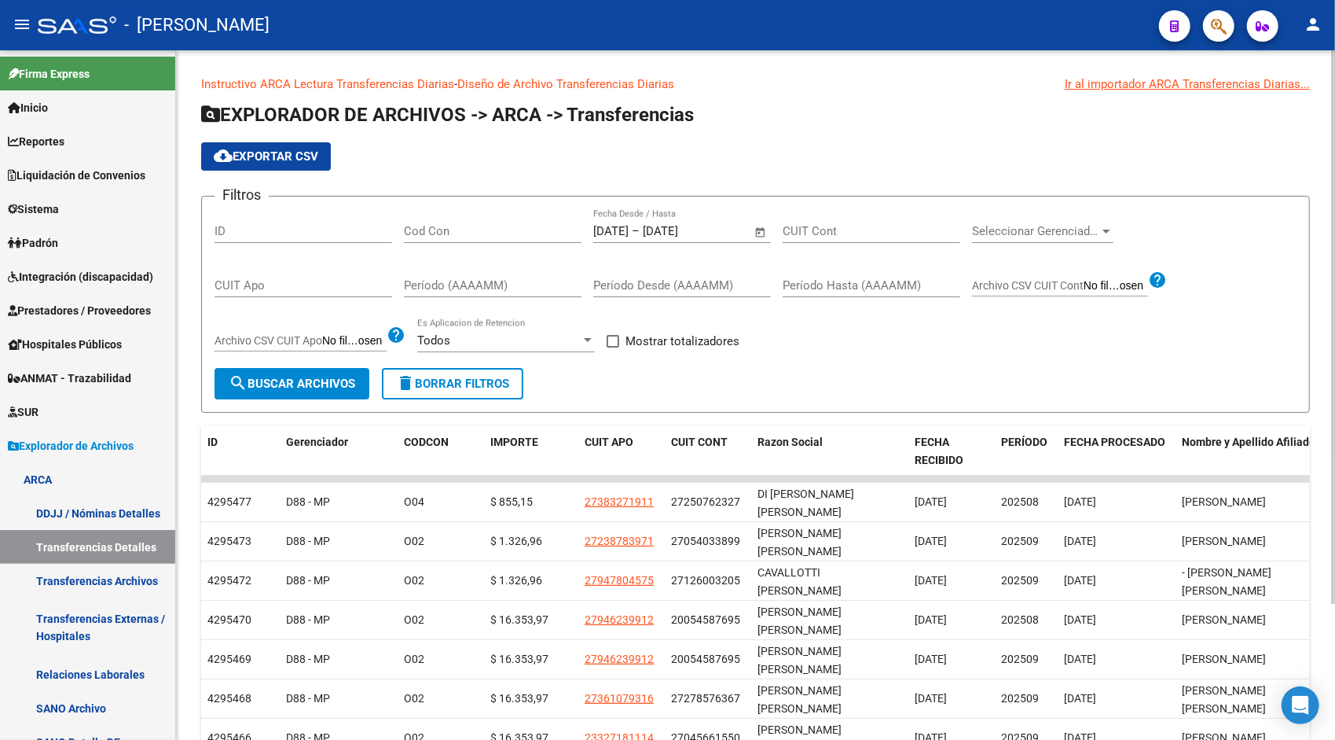
click at [300, 152] on span "cloud_download Exportar CSV" at bounding box center [266, 156] width 105 height 14
click at [428, 230] on input "Cod Con" at bounding box center [493, 231] width 178 height 14
type input "SEO"
click at [763, 225] on span "Open calendar" at bounding box center [761, 232] width 38 height 38
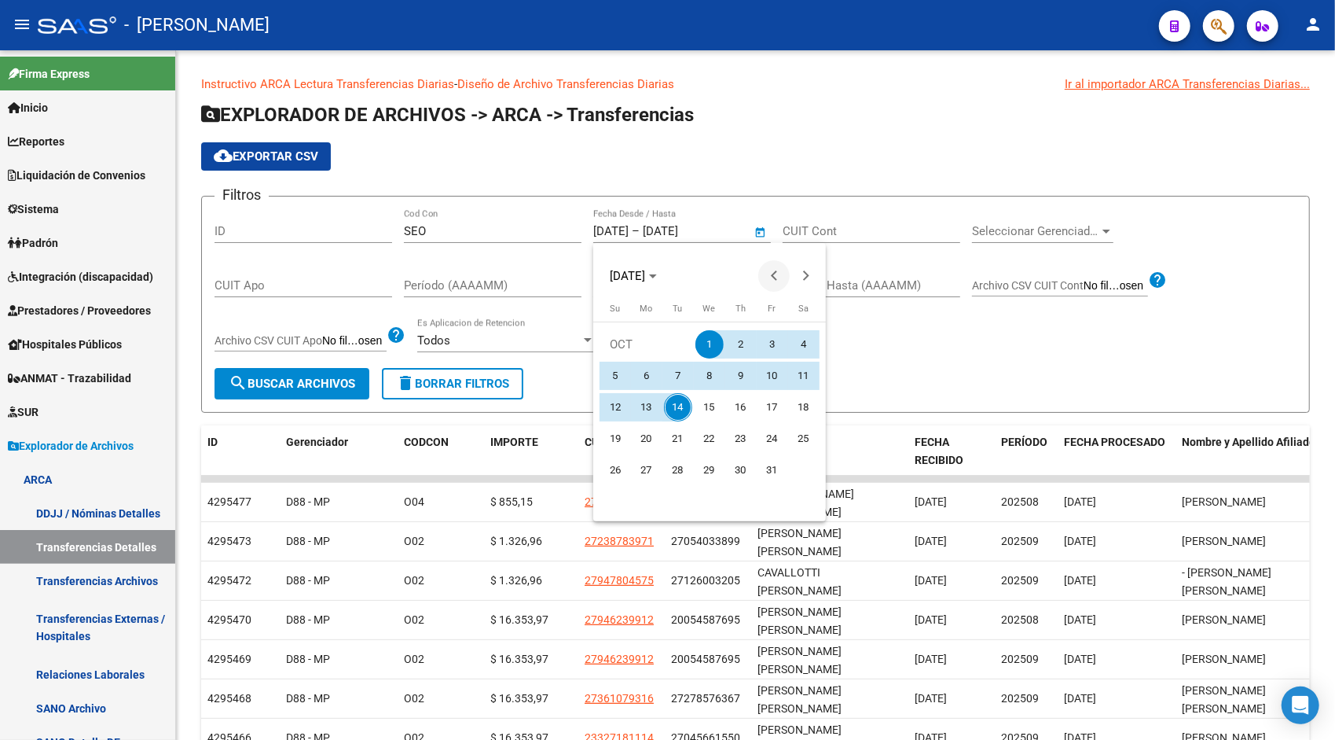
click at [777, 269] on span "Previous month" at bounding box center [773, 275] width 31 height 31
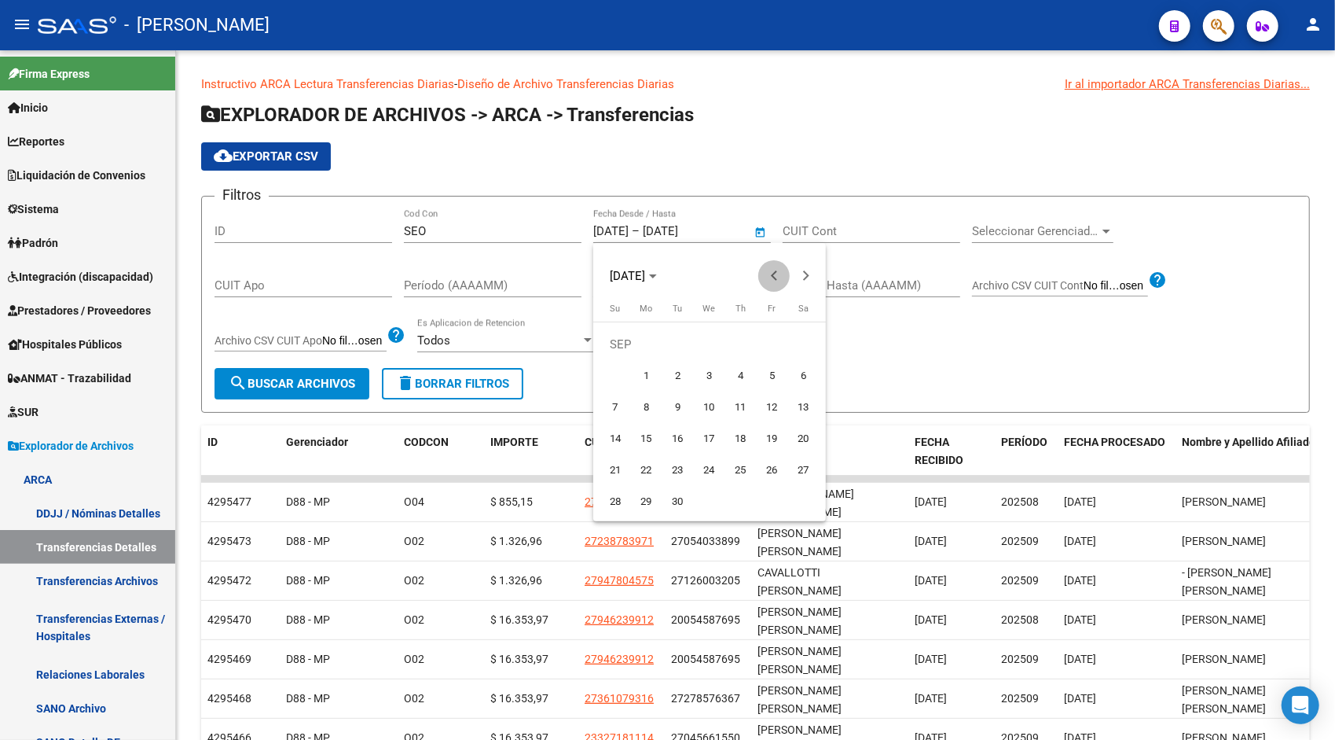
click at [777, 269] on span "Previous month" at bounding box center [773, 275] width 31 height 31
click at [769, 341] on span "1" at bounding box center [772, 344] width 28 height 28
type input "01/08/2025"
click at [799, 282] on span "Next month" at bounding box center [805, 275] width 31 height 31
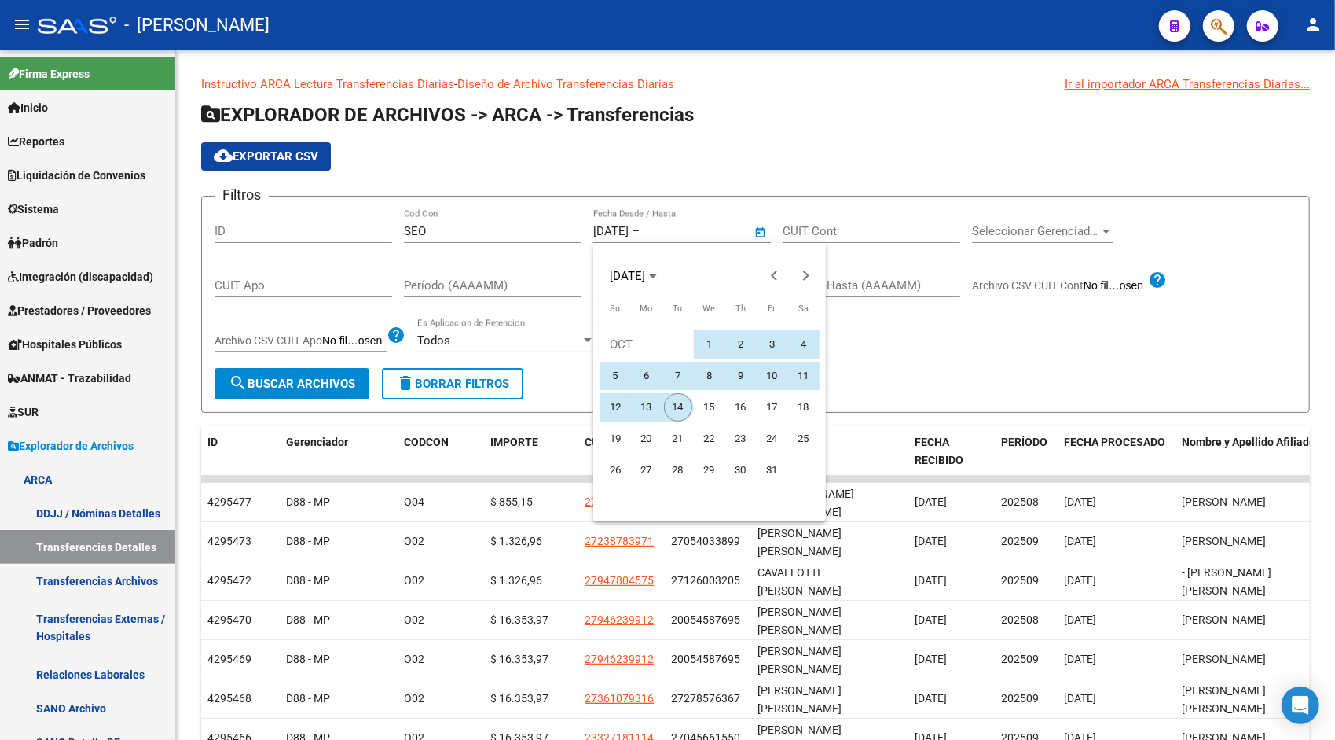
click at [683, 404] on span "14" at bounding box center [678, 407] width 28 height 28
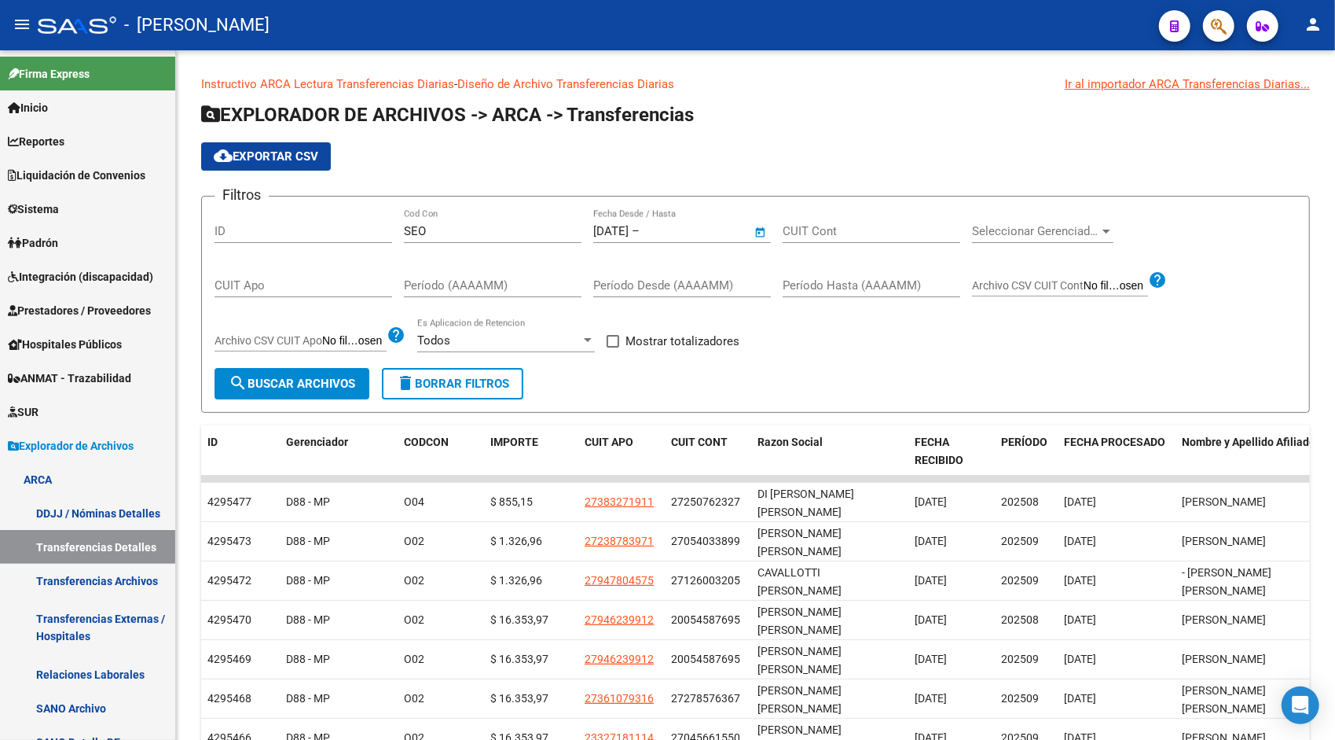
type input "14/10/2025"
click at [327, 379] on span "search Buscar Archivos" at bounding box center [292, 383] width 127 height 14
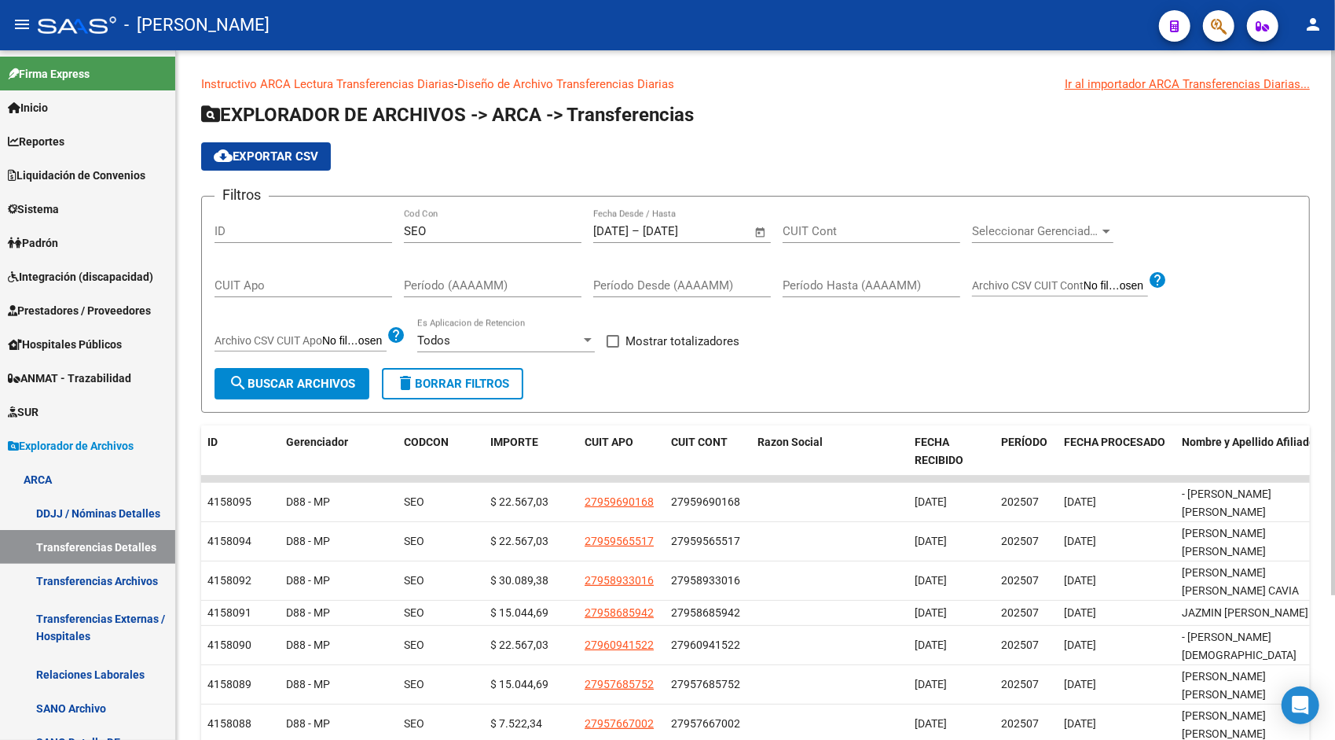
click at [294, 154] on span "cloud_download Exportar CSV" at bounding box center [266, 156] width 105 height 14
